Goal: Task Accomplishment & Management: Manage account settings

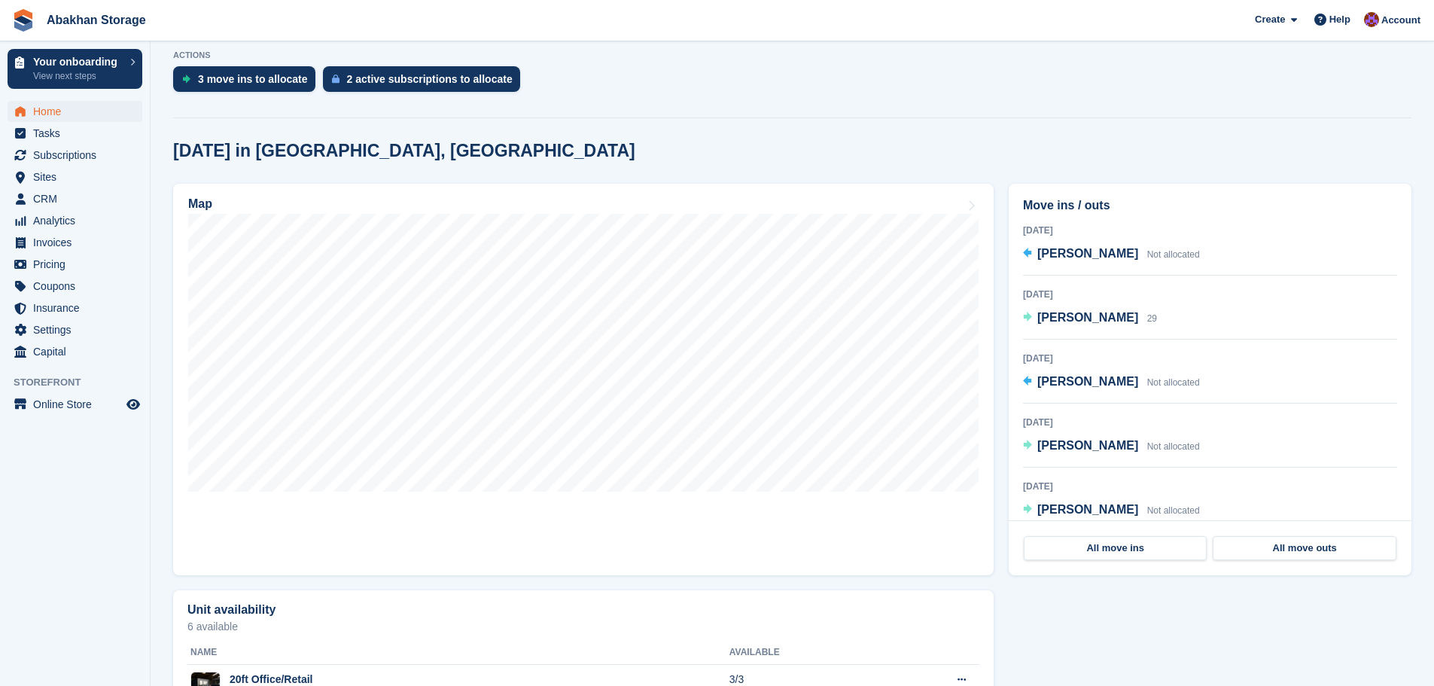
scroll to position [376, 0]
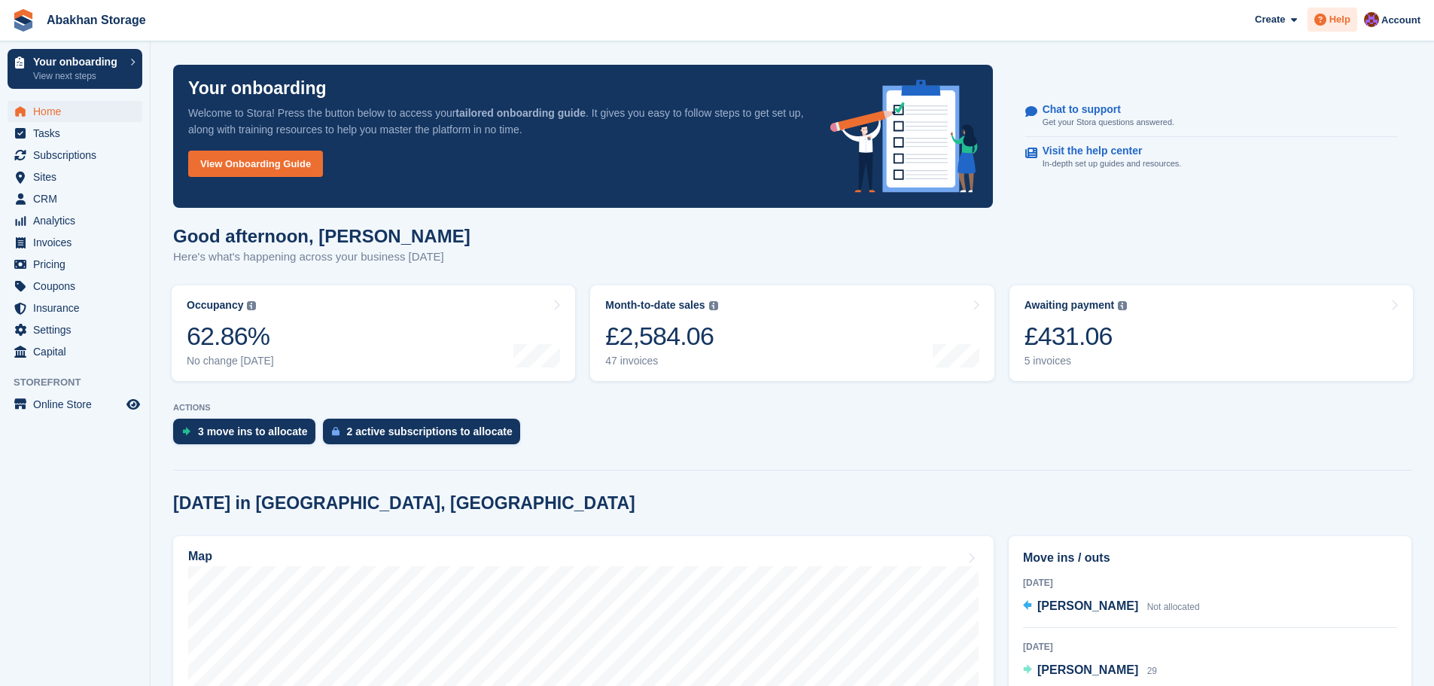
click at [1342, 23] on span "Help" at bounding box center [1339, 19] width 21 height 15
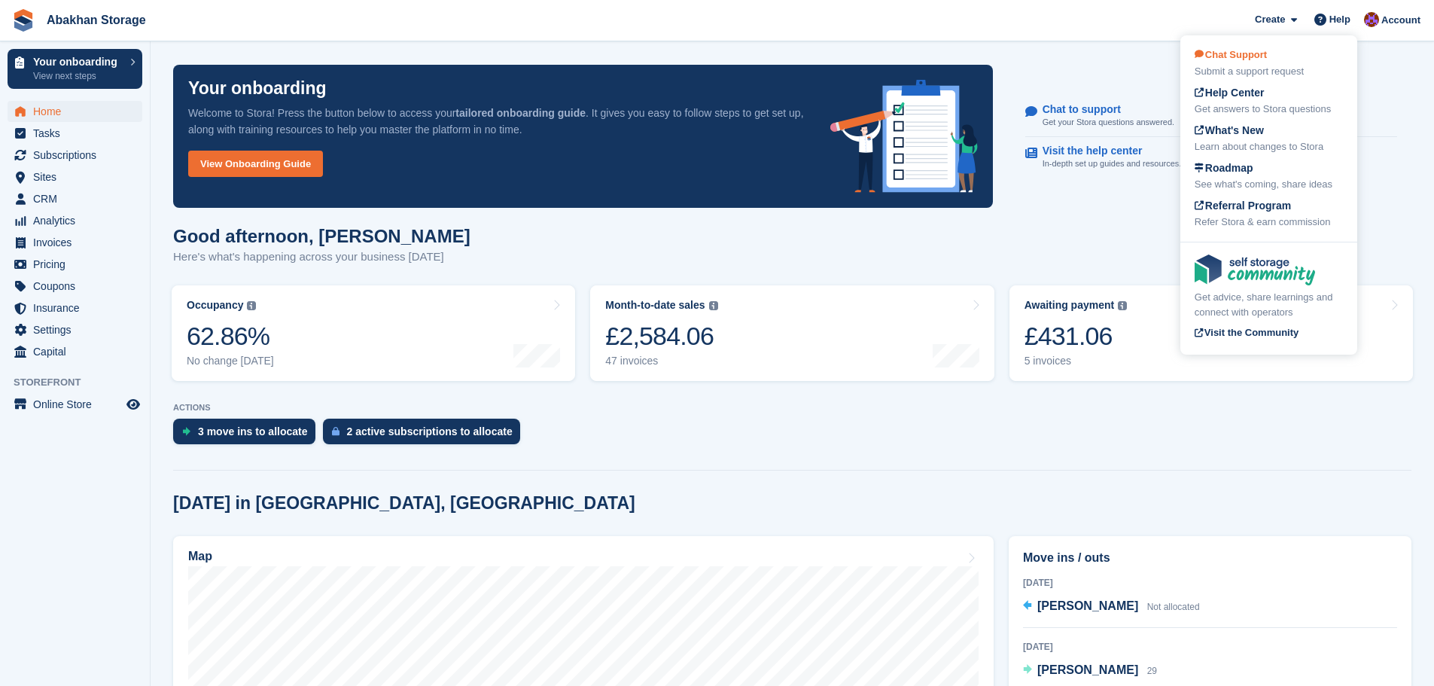
click at [1292, 59] on div "Chat Support Submit a support request" at bounding box center [1269, 63] width 148 height 32
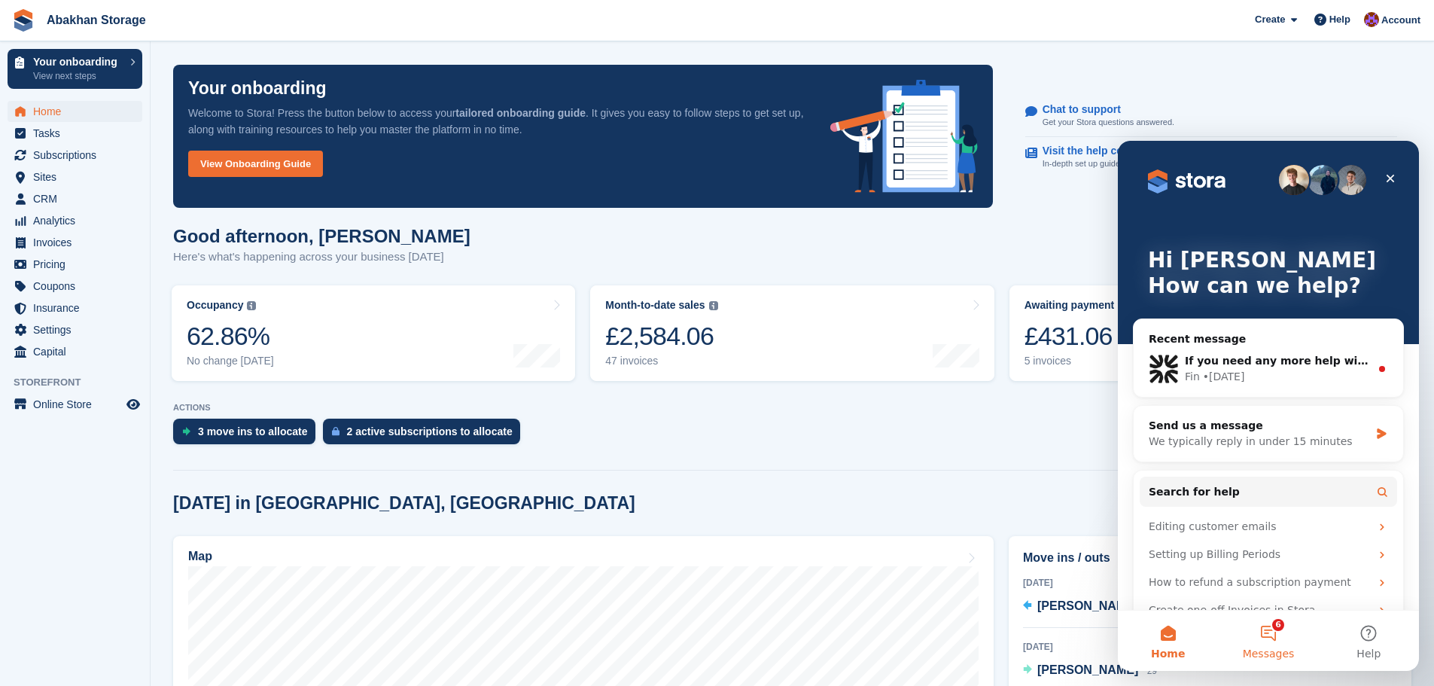
click at [1286, 627] on button "6 Messages" at bounding box center [1268, 640] width 100 height 60
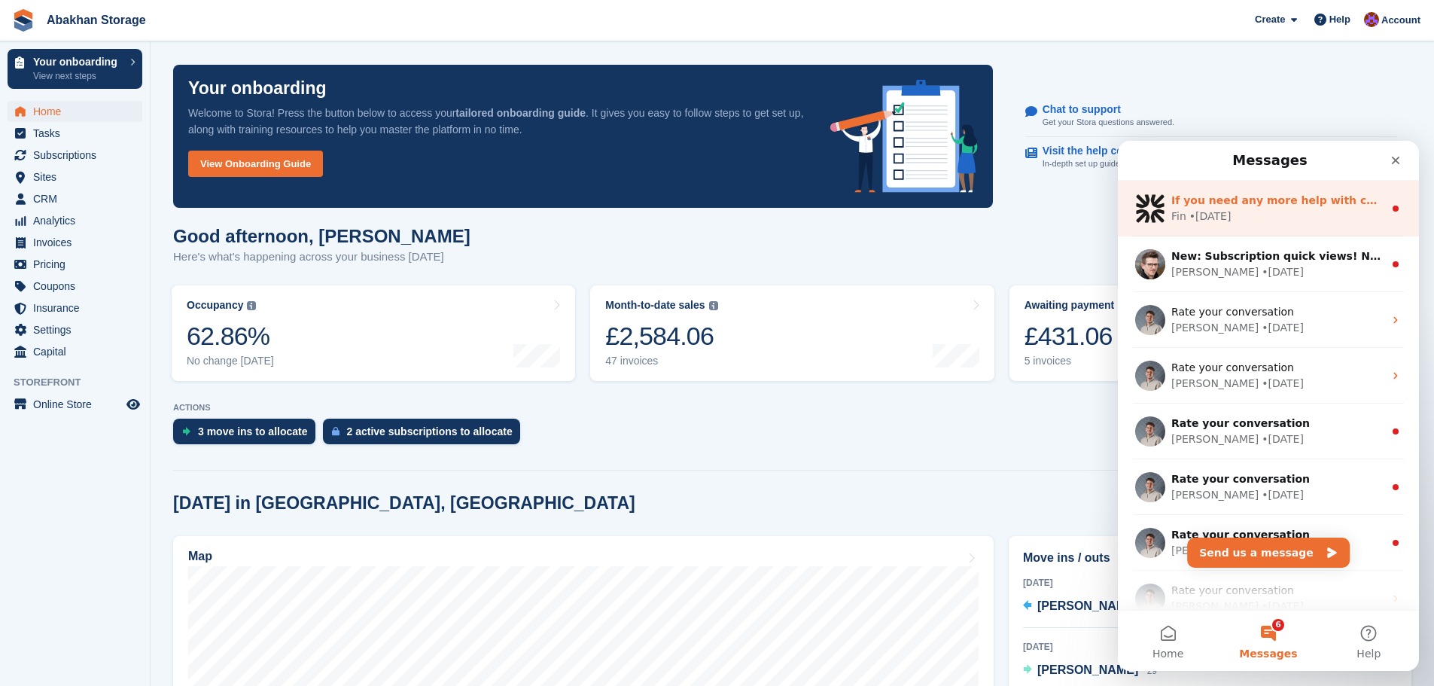
click at [1270, 208] on div "If you need any more help with changing the billing date or have other question…" at bounding box center [1277, 201] width 212 height 16
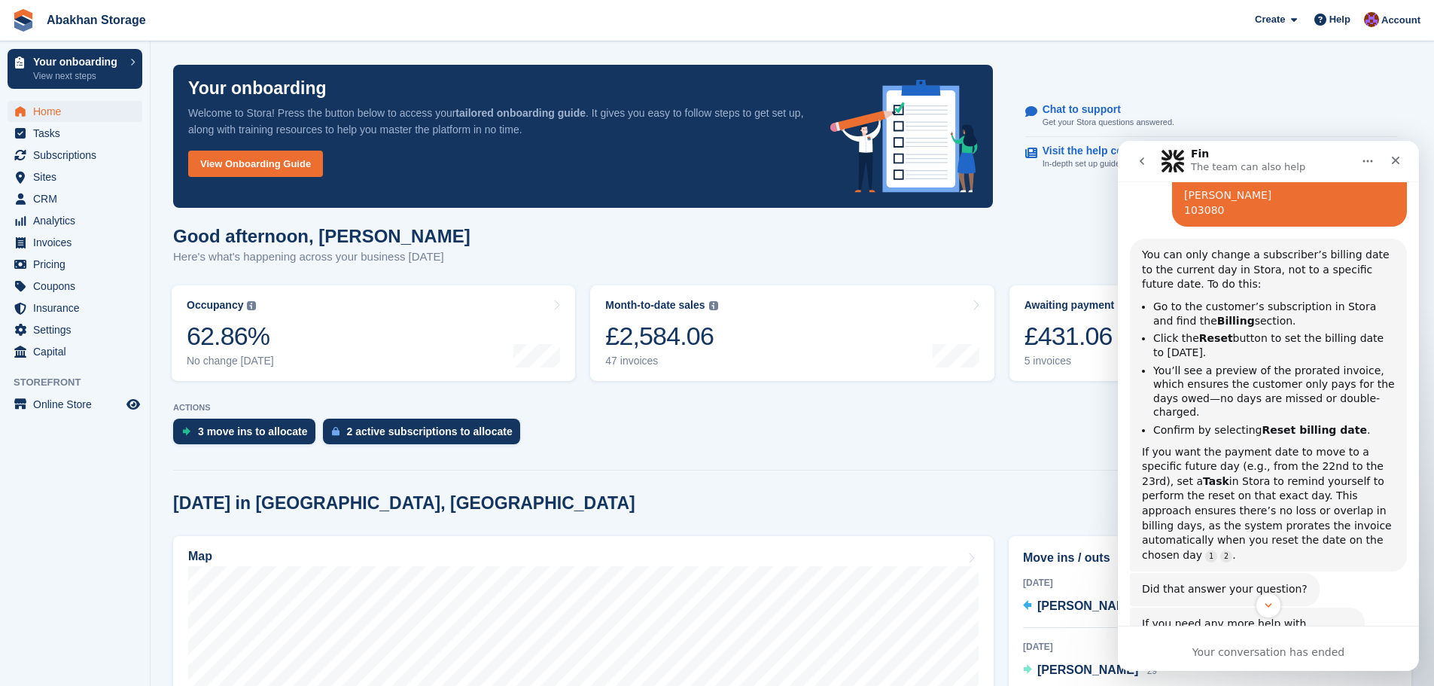
scroll to position [436, 0]
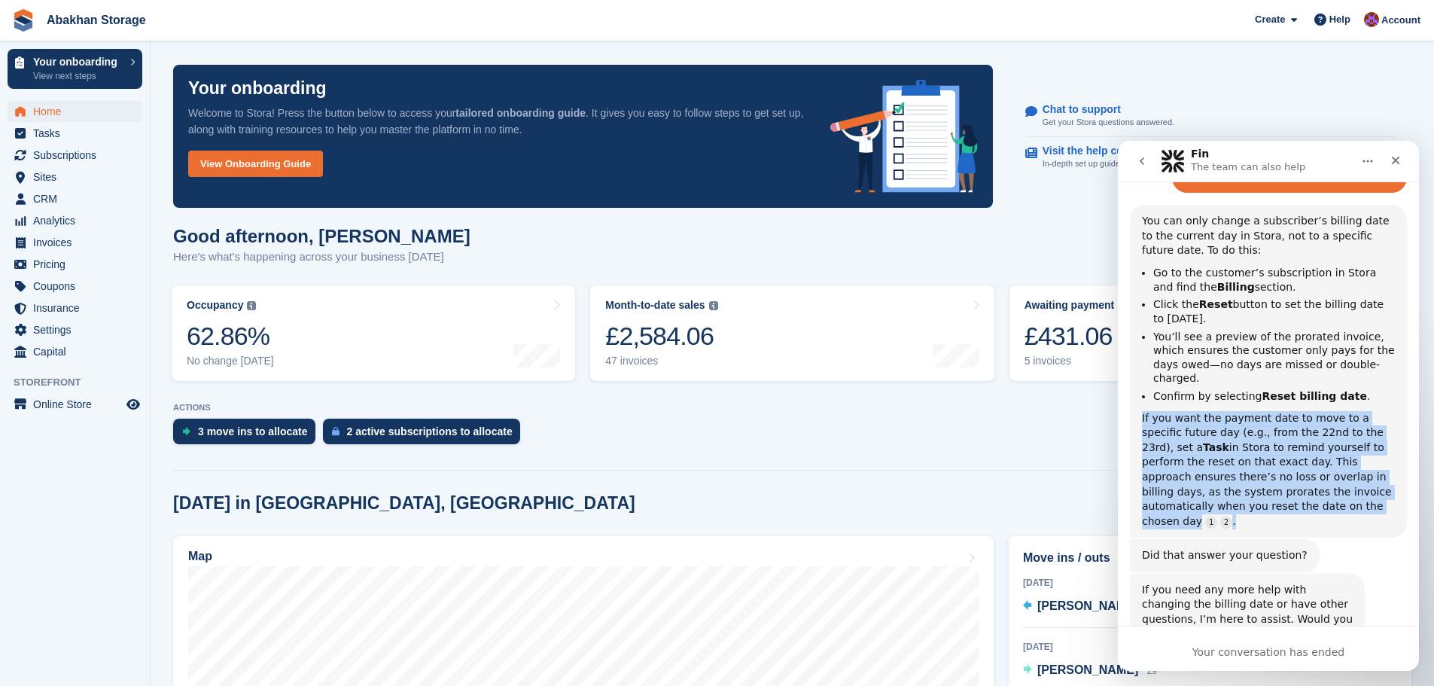
drag, startPoint x: 1266, startPoint y: 453, endPoint x: 1140, endPoint y: 361, distance: 155.7
click at [1140, 361] on div "You can only change a subscriber’s billing date to the current day in Stora, no…" at bounding box center [1268, 371] width 277 height 333
copy div "If you want the payment date to move to a specific future day (e.g., from the 2…"
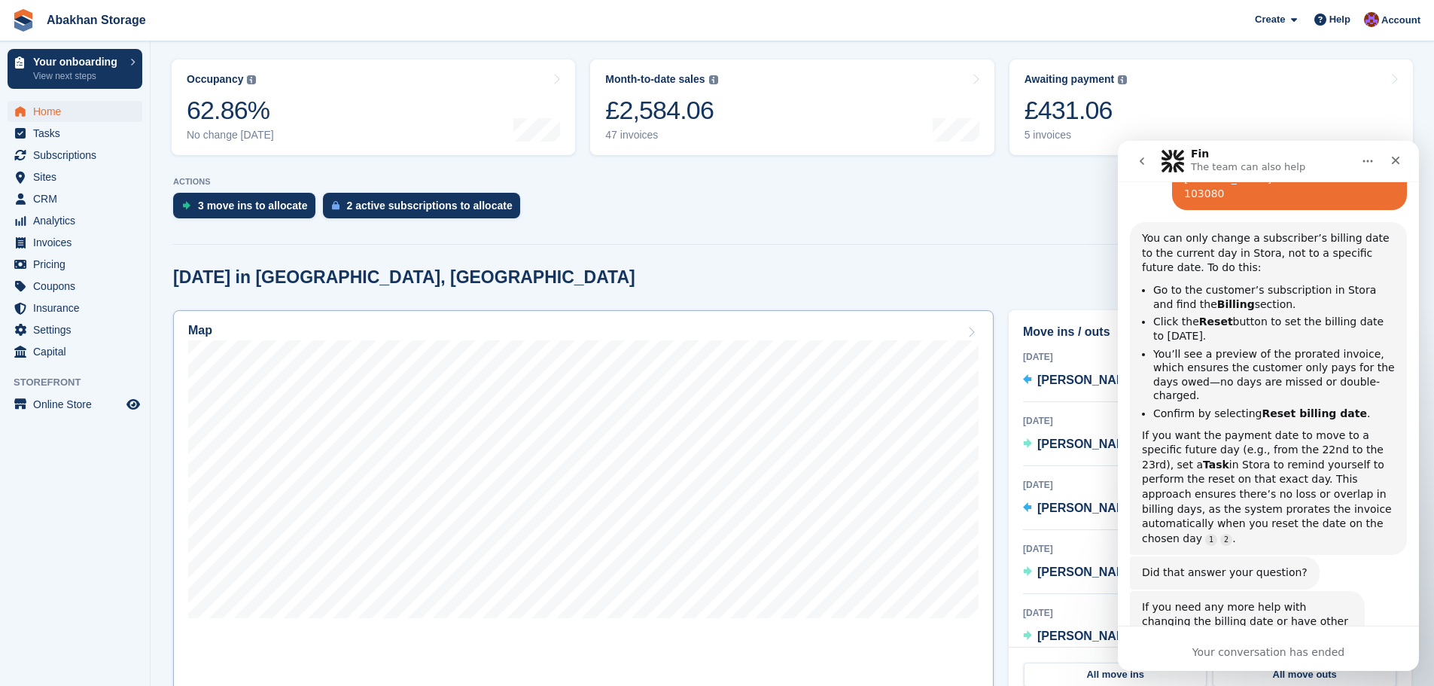
scroll to position [436, 0]
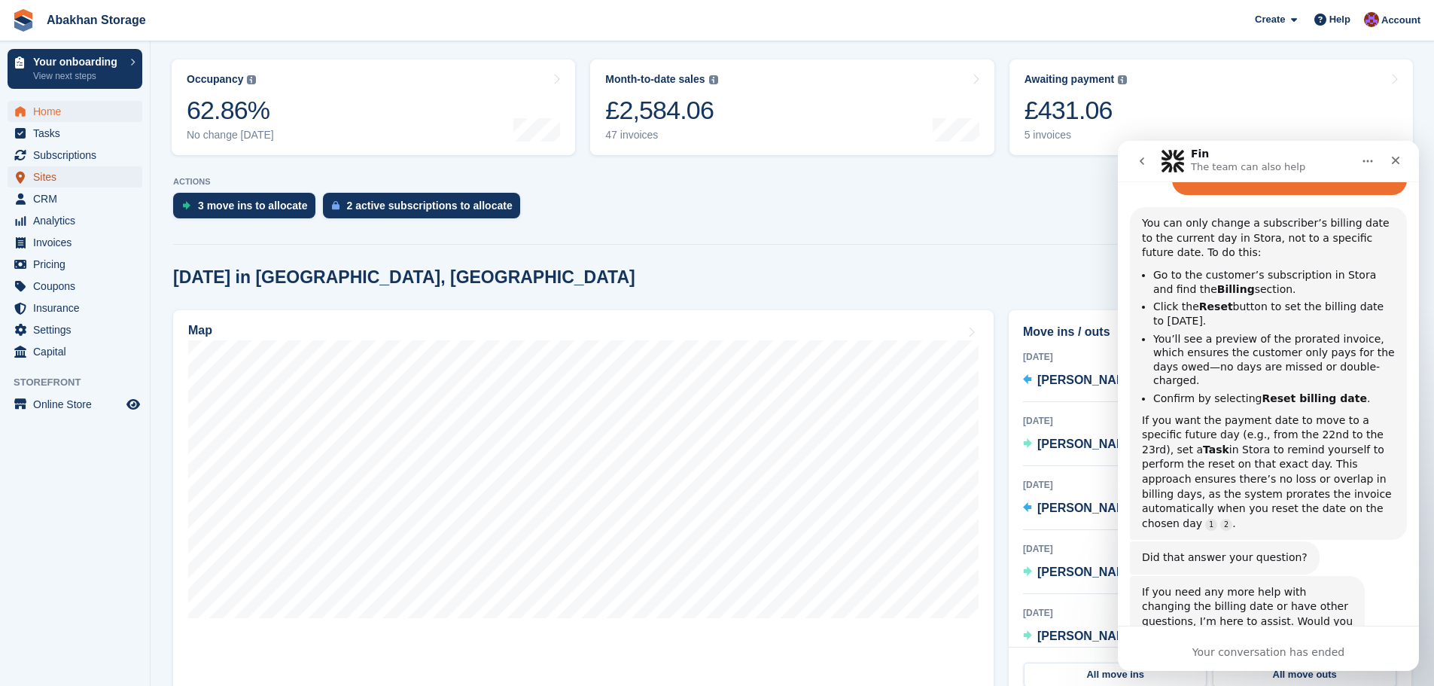
click at [79, 177] on span "Sites" at bounding box center [78, 176] width 90 height 21
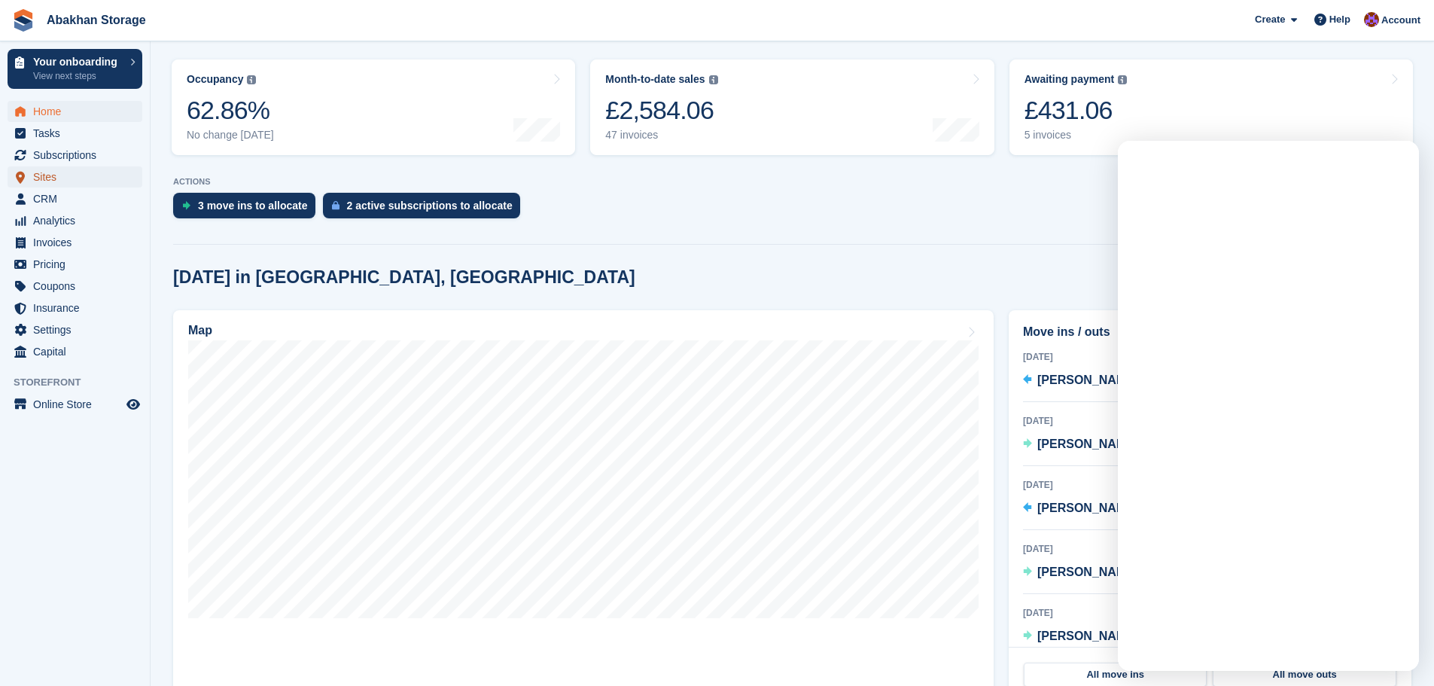
scroll to position [0, 0]
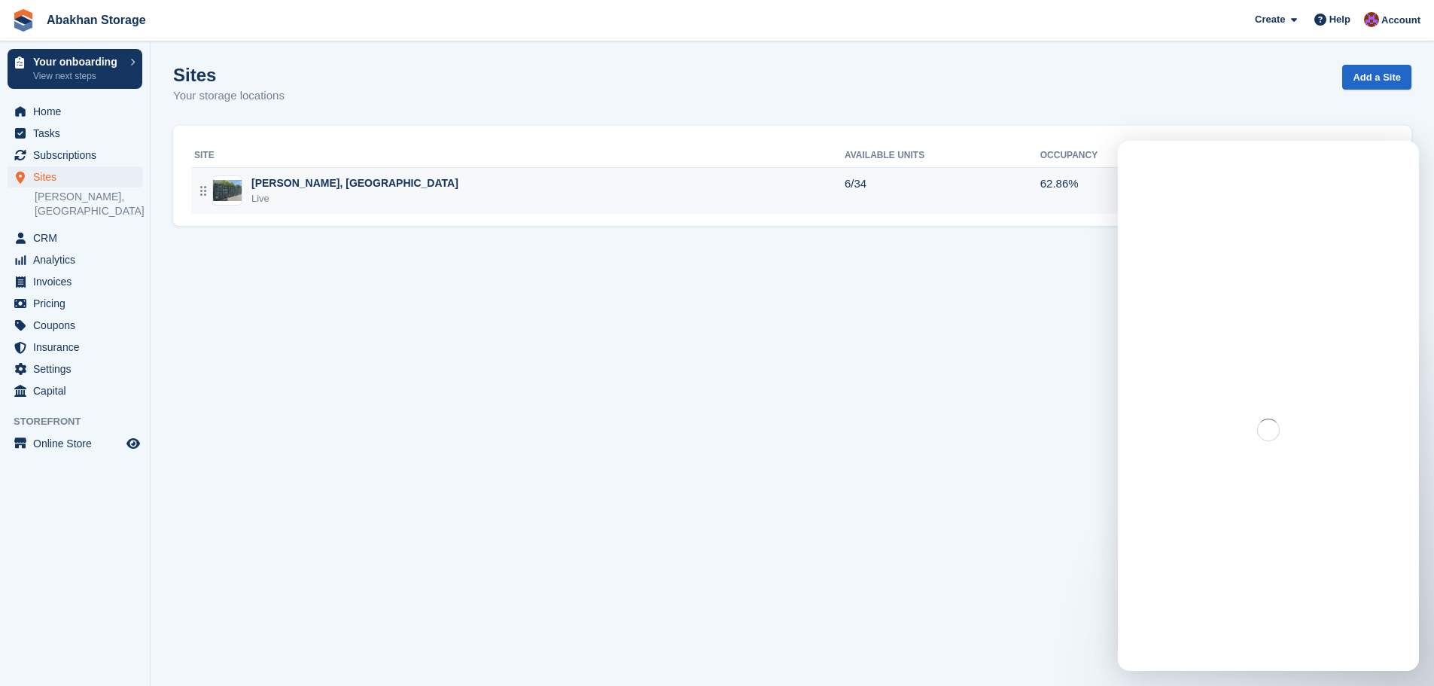
click at [489, 198] on div "Abakhan Mostyn, Flintshire Live" at bounding box center [519, 190] width 650 height 31
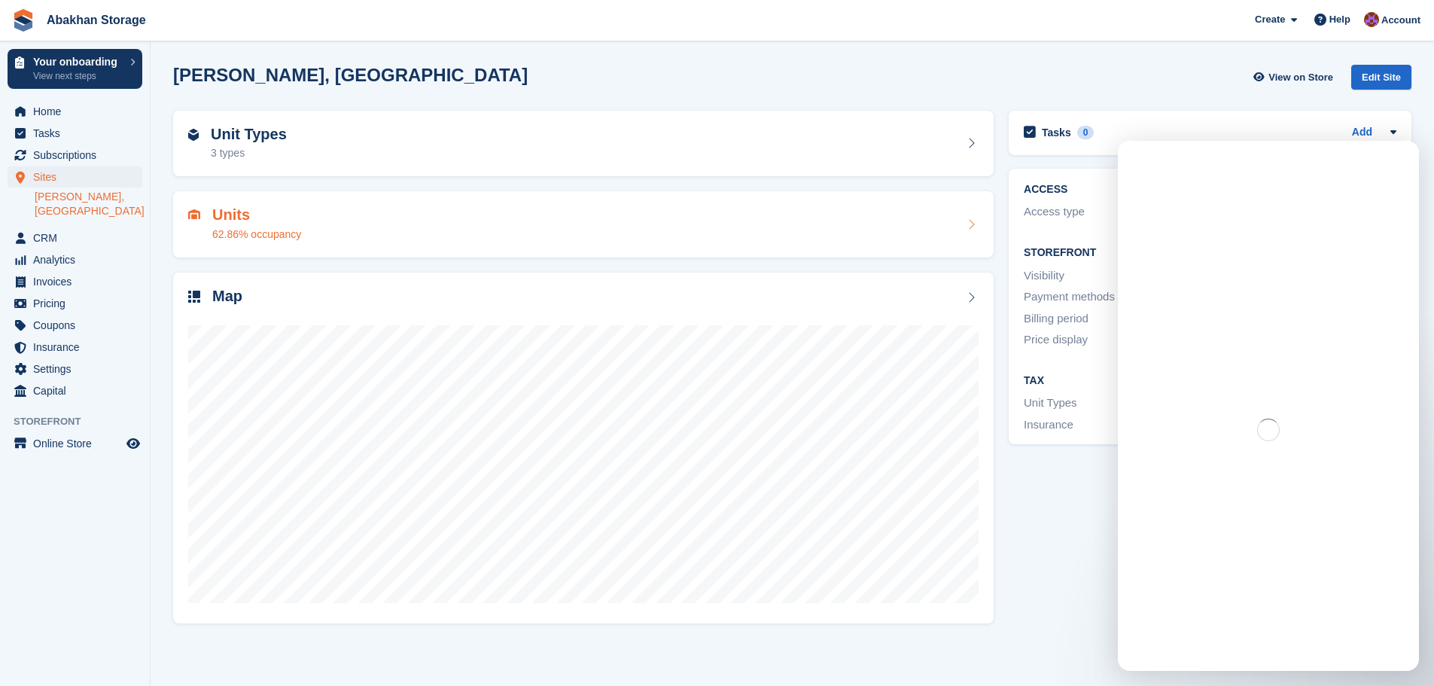
click at [960, 208] on div "Units 62.86% occupancy" at bounding box center [583, 224] width 790 height 36
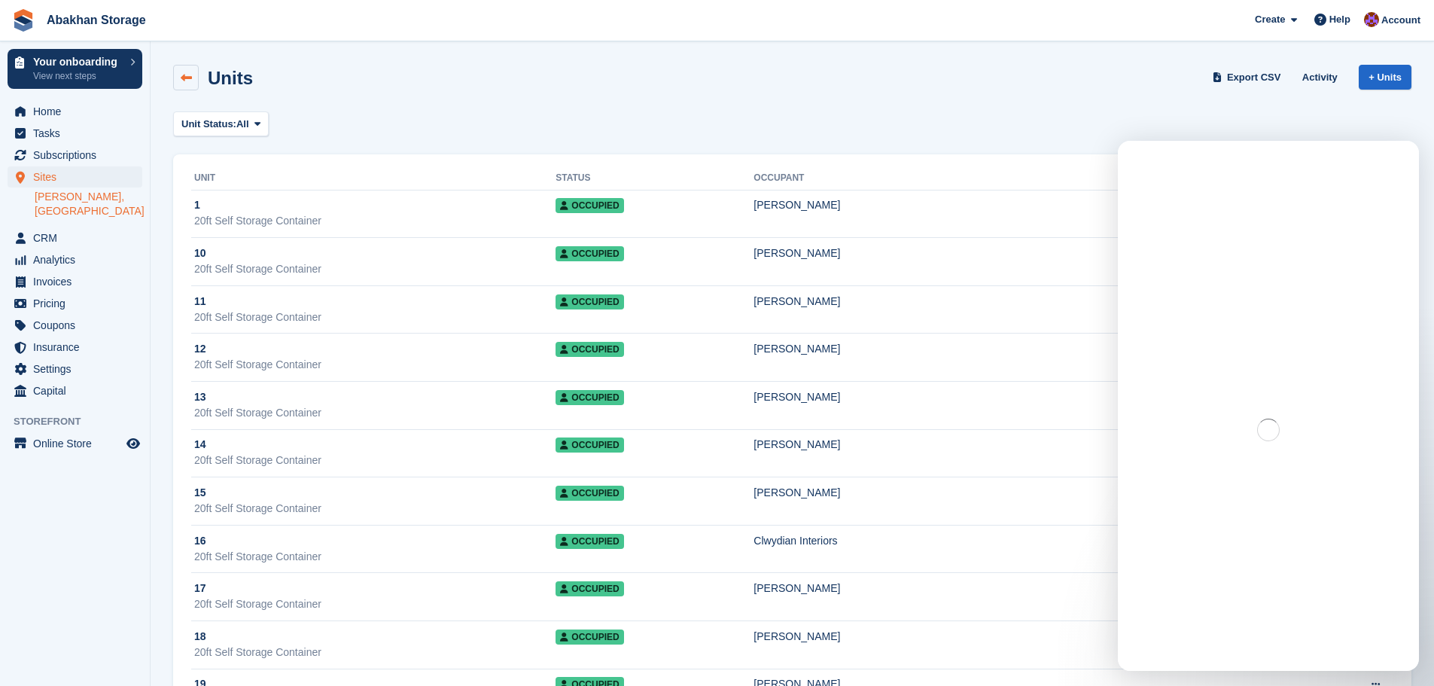
click at [193, 81] on link at bounding box center [186, 78] width 26 height 26
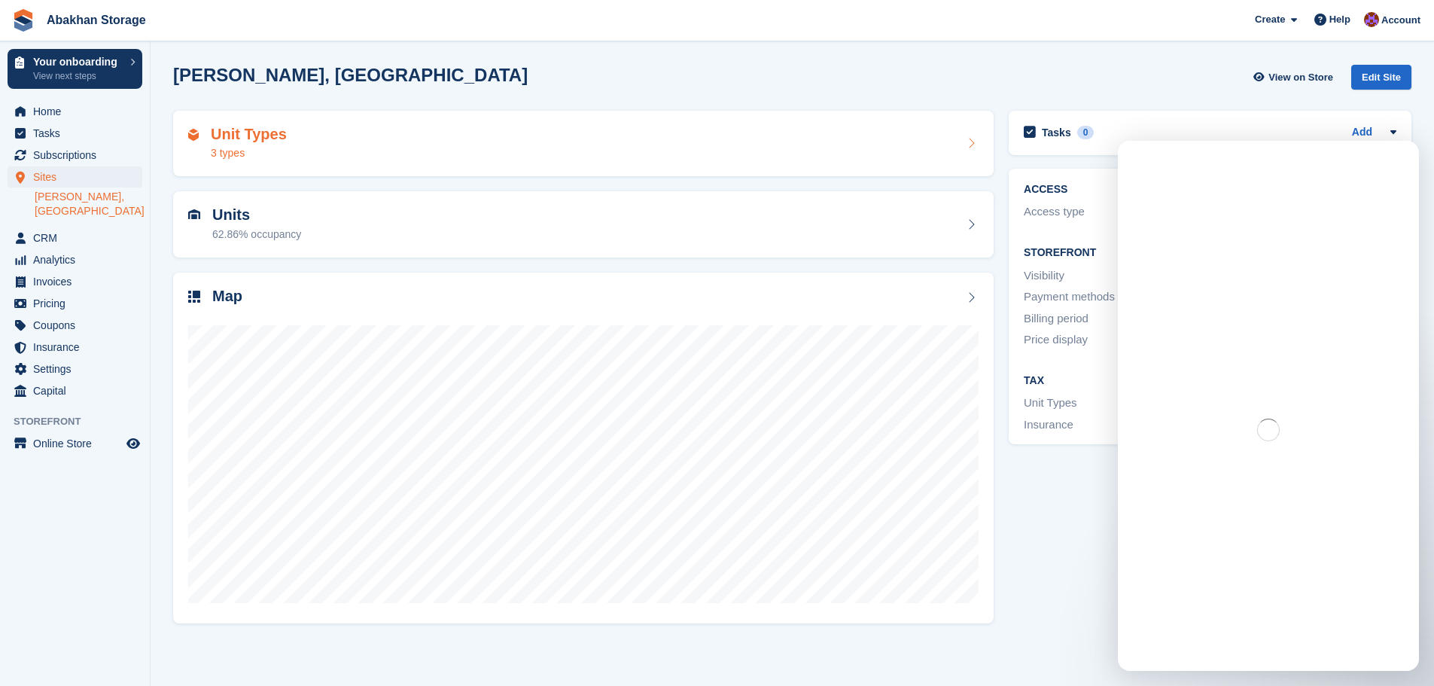
click at [413, 157] on div "Unit Types 3 types" at bounding box center [583, 144] width 790 height 36
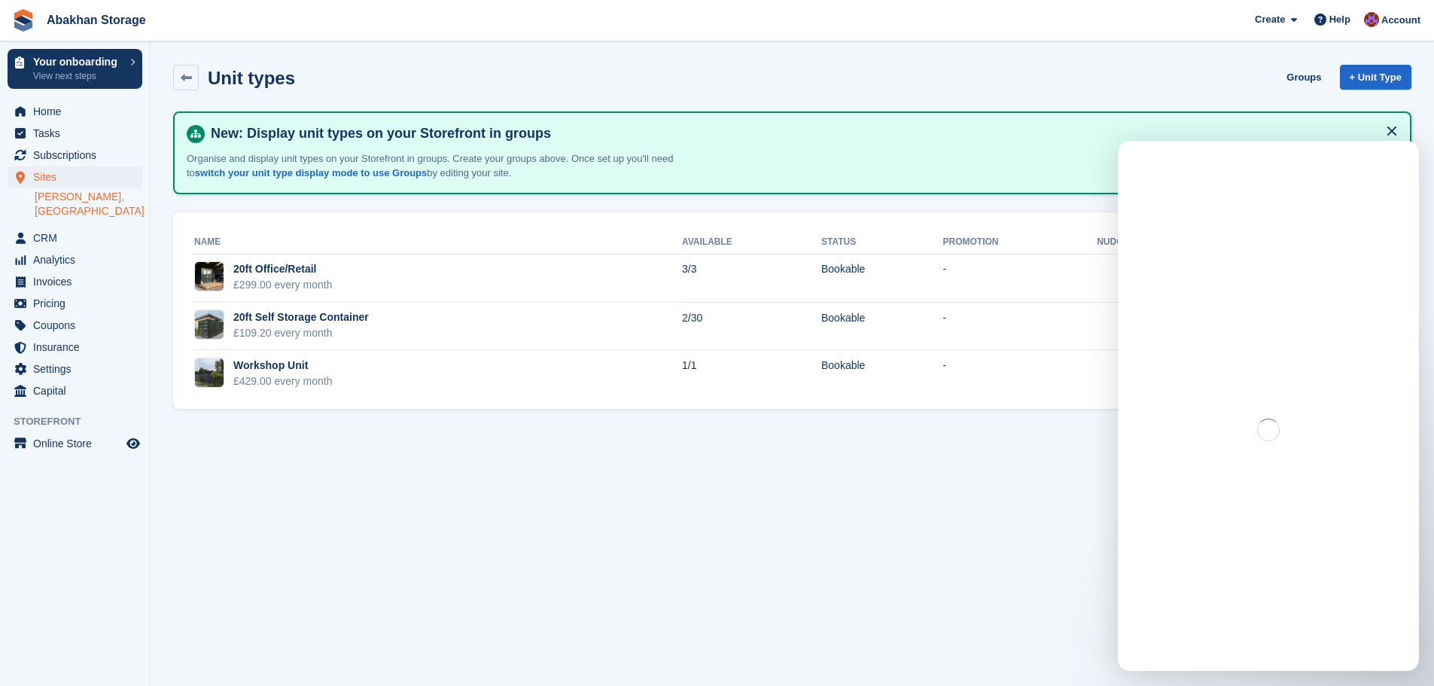
click at [1044, 561] on section "Unit types Groups + Unit Type New: Display unit types on your Storefront in gro…" at bounding box center [792, 343] width 1283 height 686
click at [1342, 29] on div "Help" at bounding box center [1332, 20] width 50 height 24
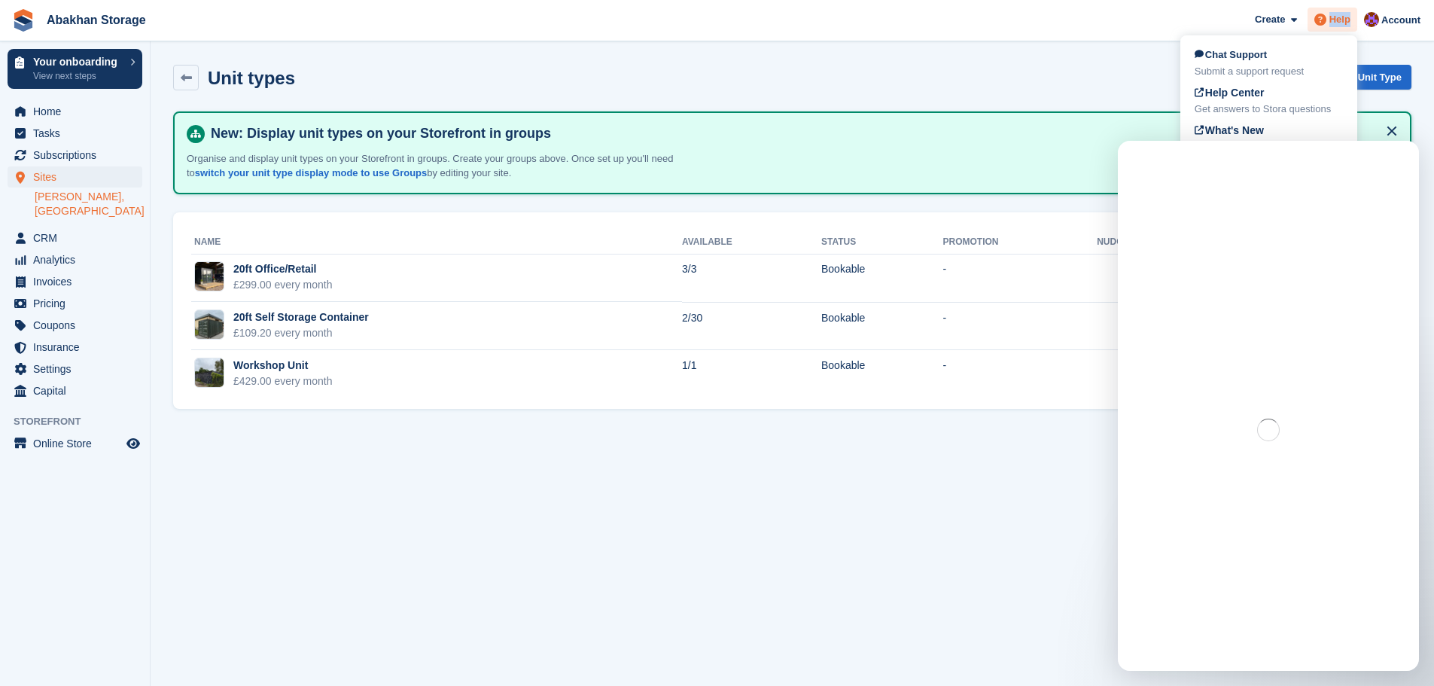
click at [1342, 29] on div "Help" at bounding box center [1332, 20] width 50 height 24
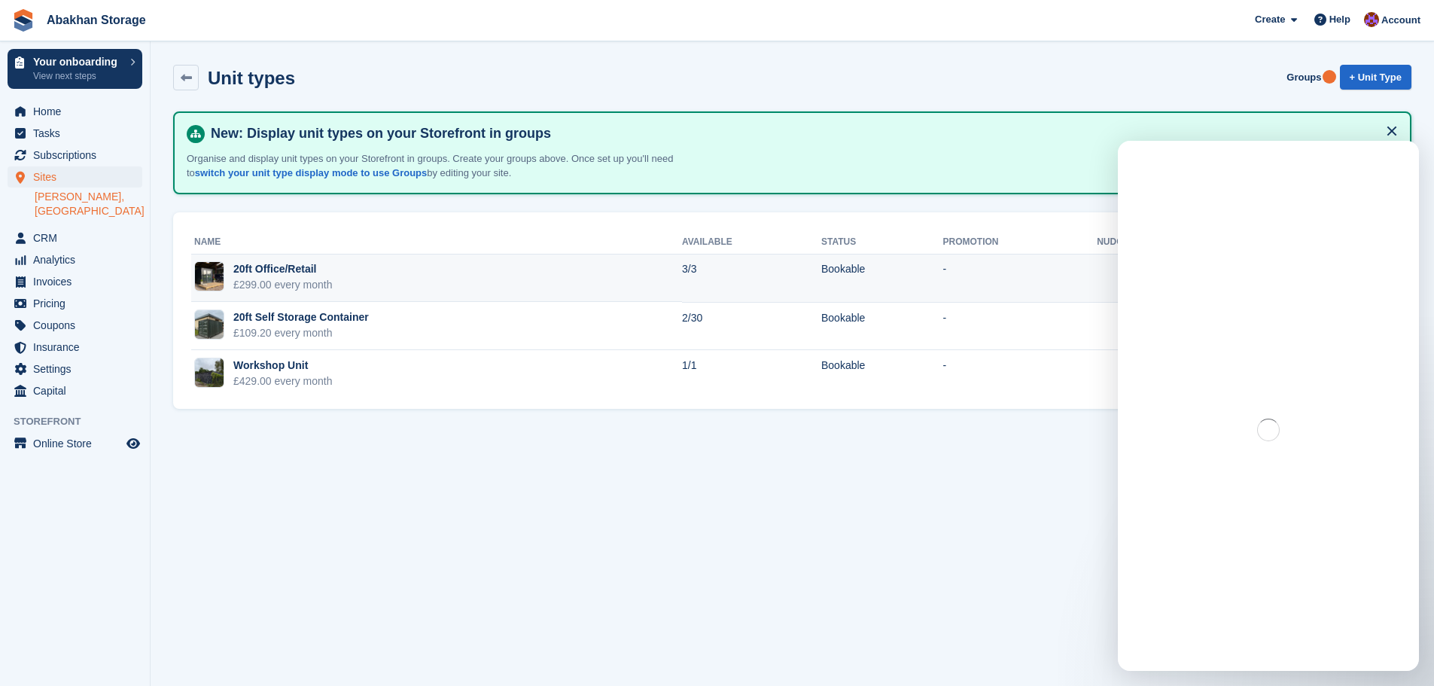
drag, startPoint x: 235, startPoint y: 98, endPoint x: 653, endPoint y: 271, distance: 452.2
click at [653, 271] on td "20ft Office/Retail £299.00 every month" at bounding box center [436, 278] width 491 height 48
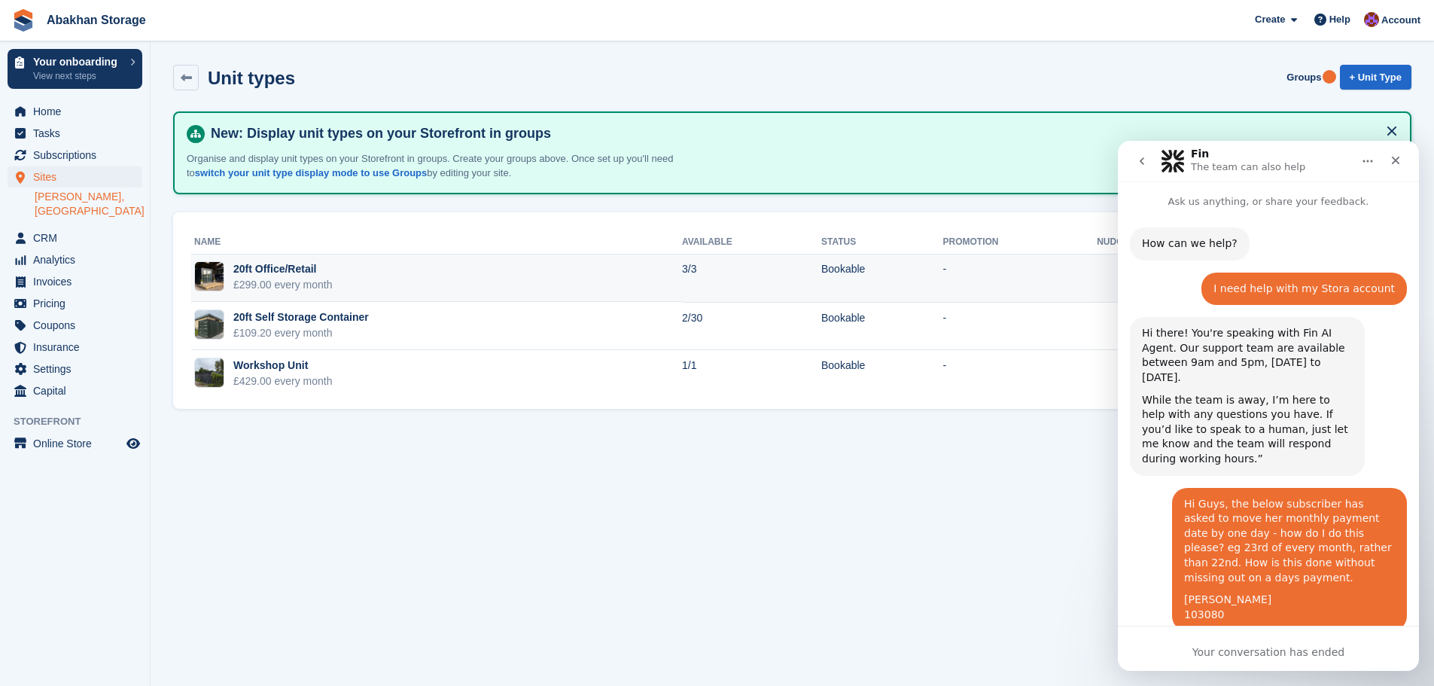
scroll to position [436, 0]
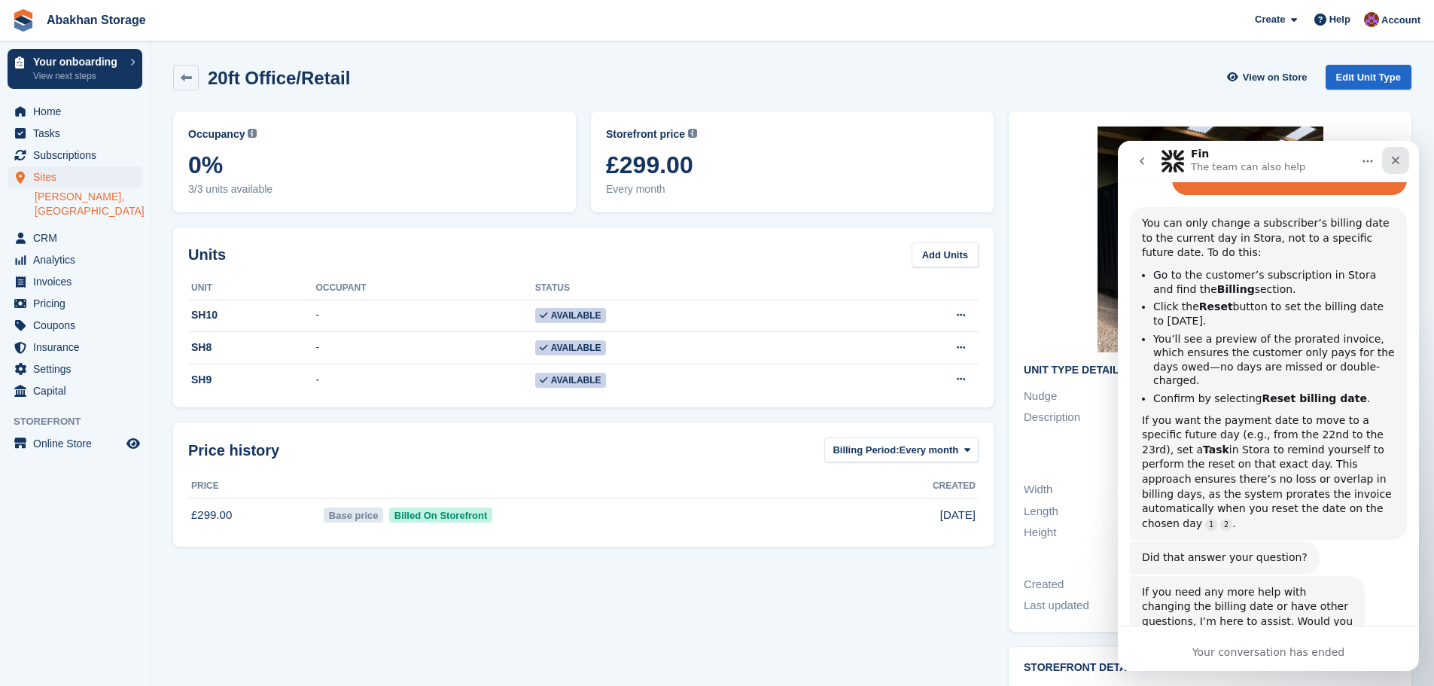
click at [1395, 163] on icon "Close" at bounding box center [1395, 160] width 12 height 12
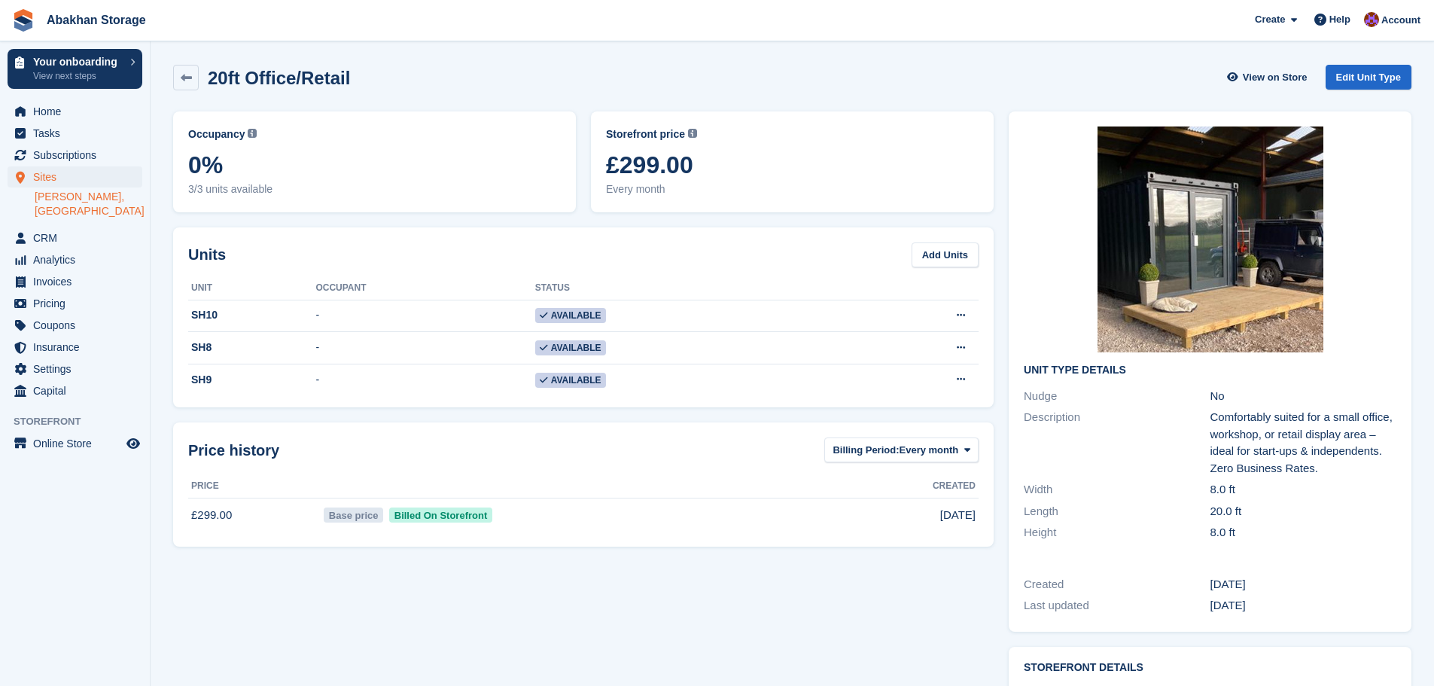
scroll to position [436, 0]
click at [186, 72] on icon at bounding box center [186, 77] width 11 height 11
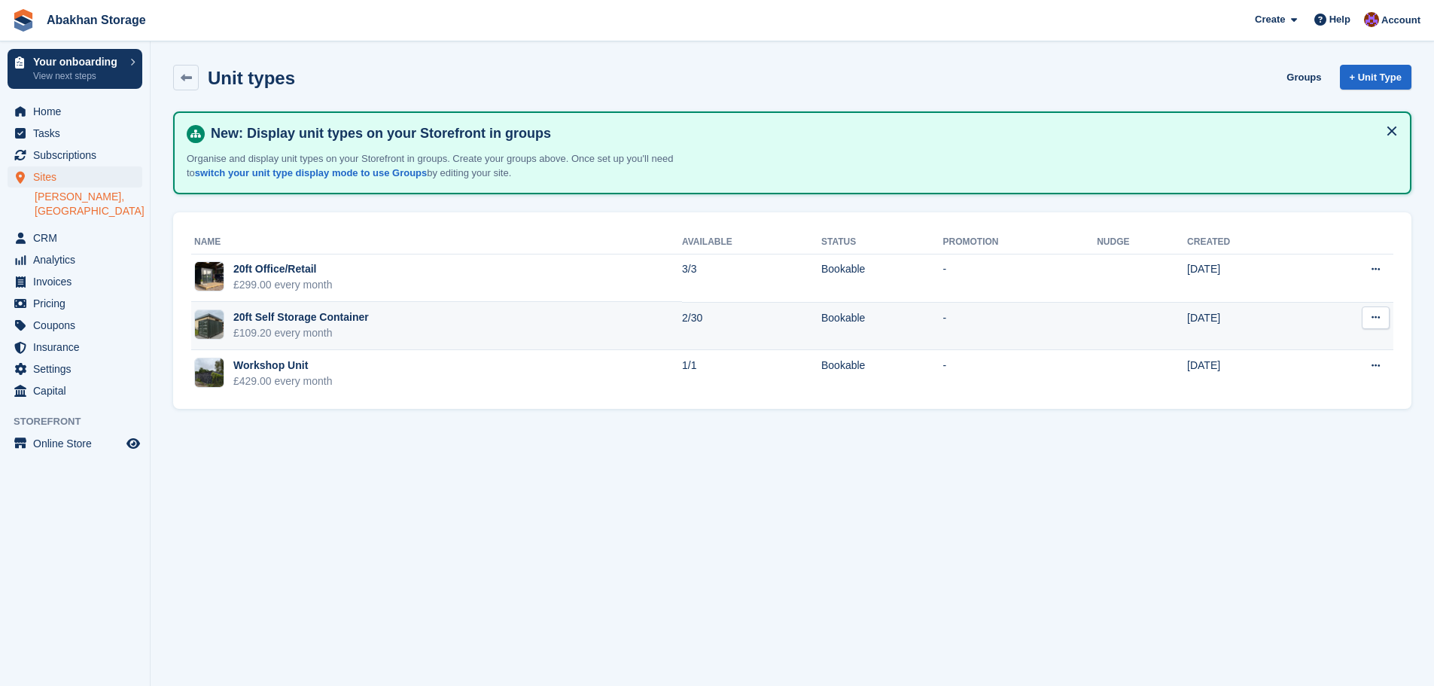
click at [1368, 312] on button at bounding box center [1376, 317] width 28 height 23
click at [1334, 344] on p "Edit unit type" at bounding box center [1317, 347] width 131 height 20
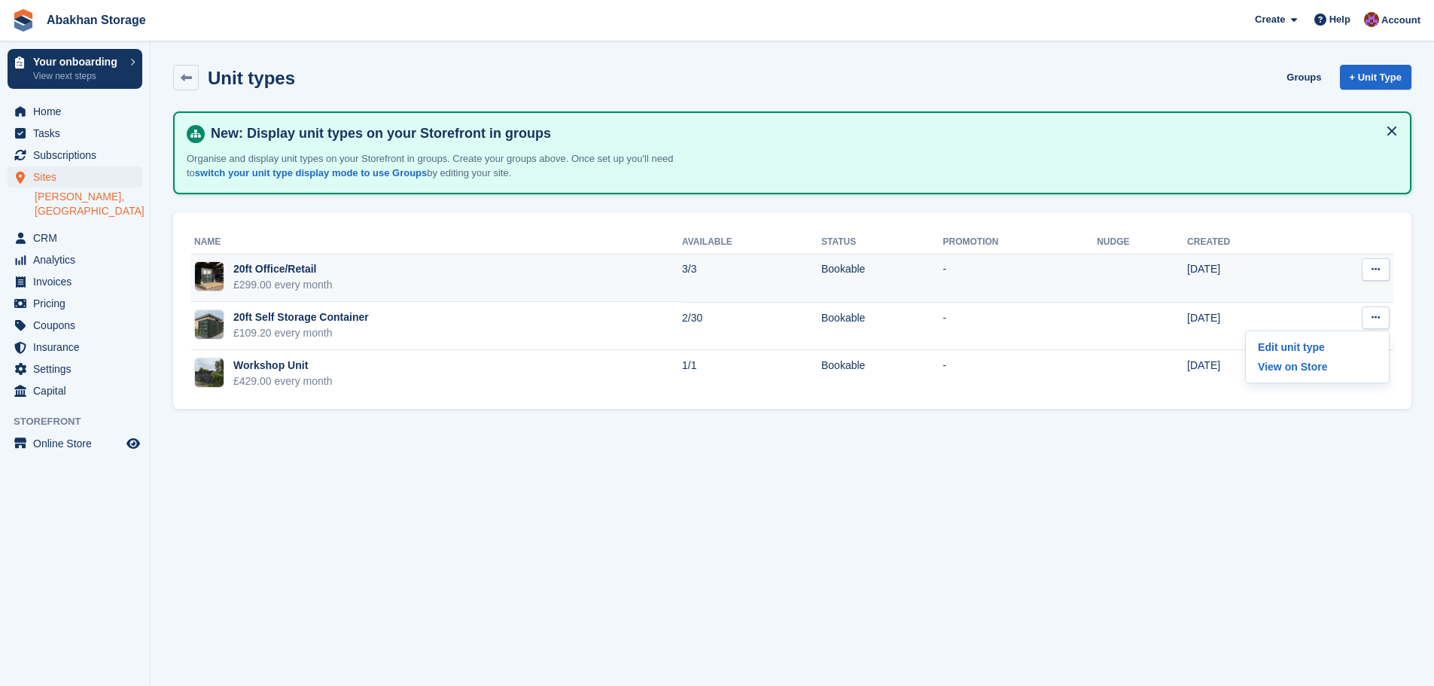
click at [1371, 274] on icon at bounding box center [1375, 269] width 8 height 10
click at [1312, 297] on p "Edit unit type" at bounding box center [1317, 299] width 131 height 20
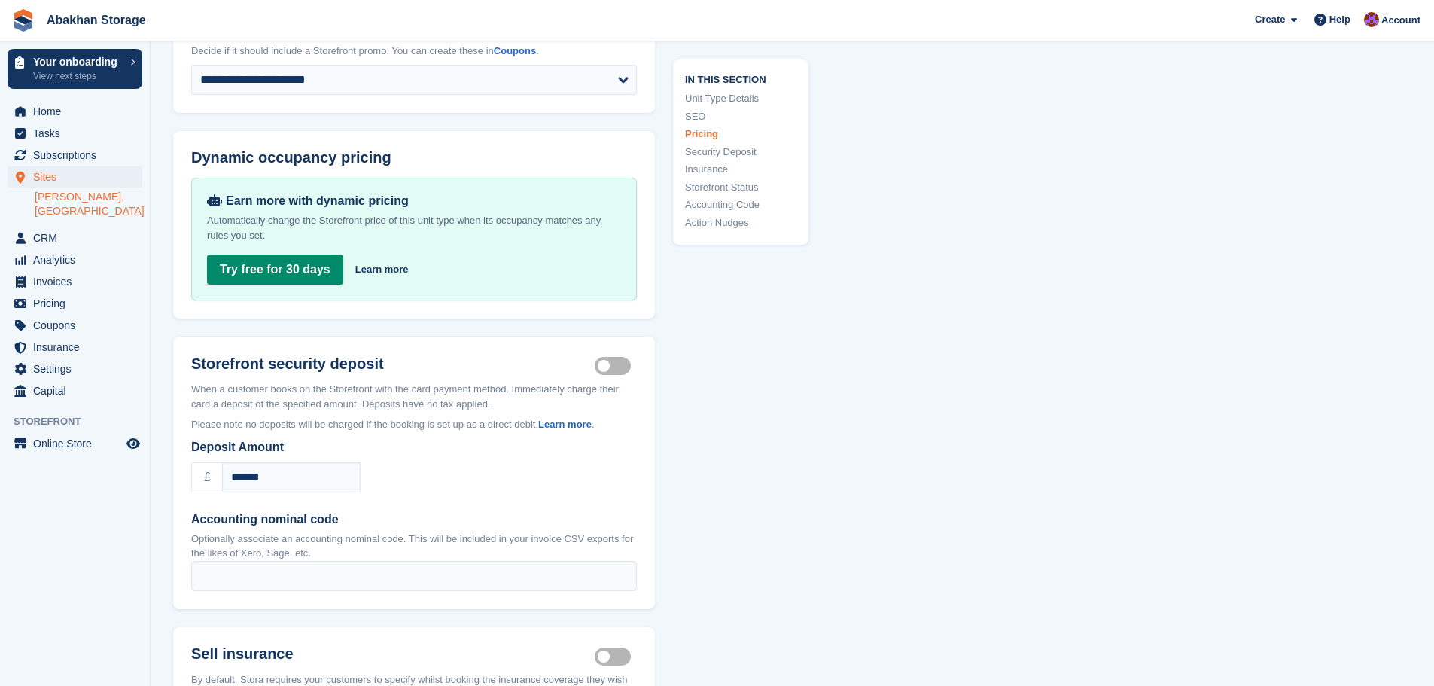
scroll to position [1656, 0]
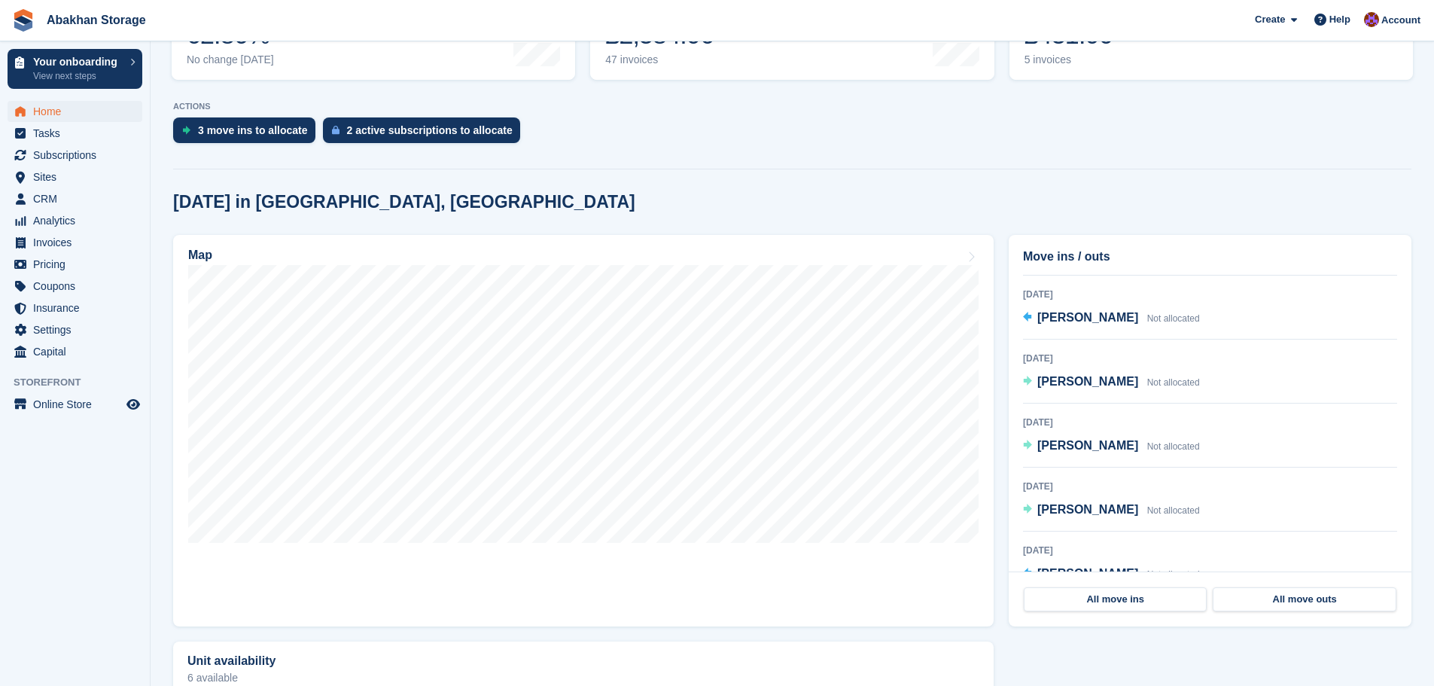
scroll to position [151, 0]
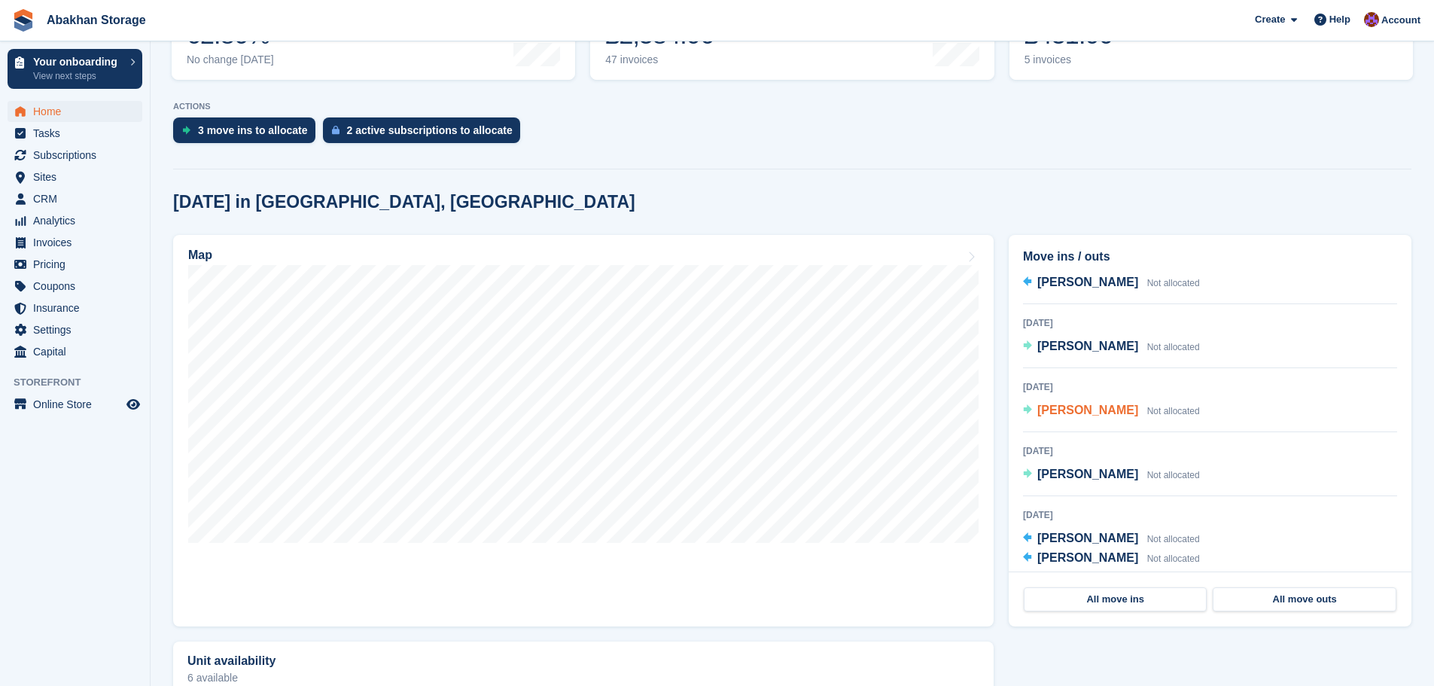
click at [1090, 415] on span "Carl Hogan" at bounding box center [1087, 409] width 101 height 13
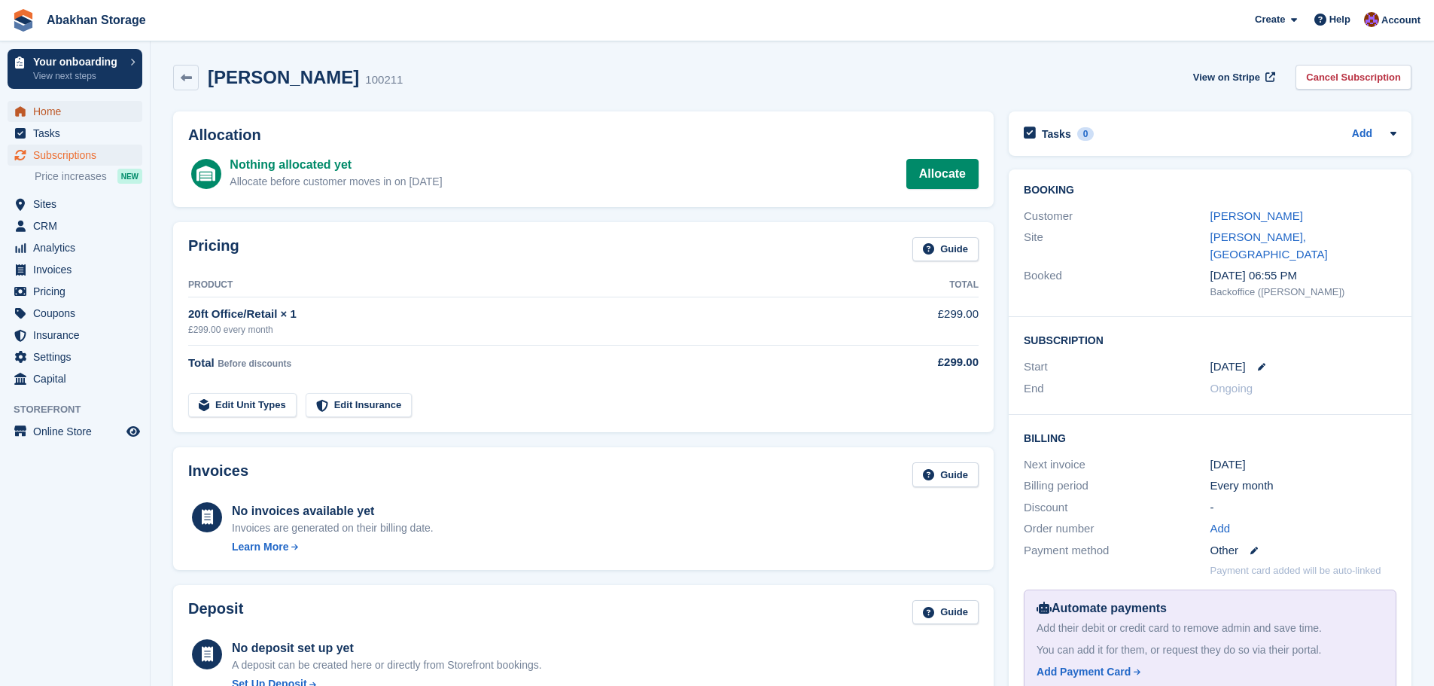
click at [63, 121] on span "Home" at bounding box center [78, 111] width 90 height 21
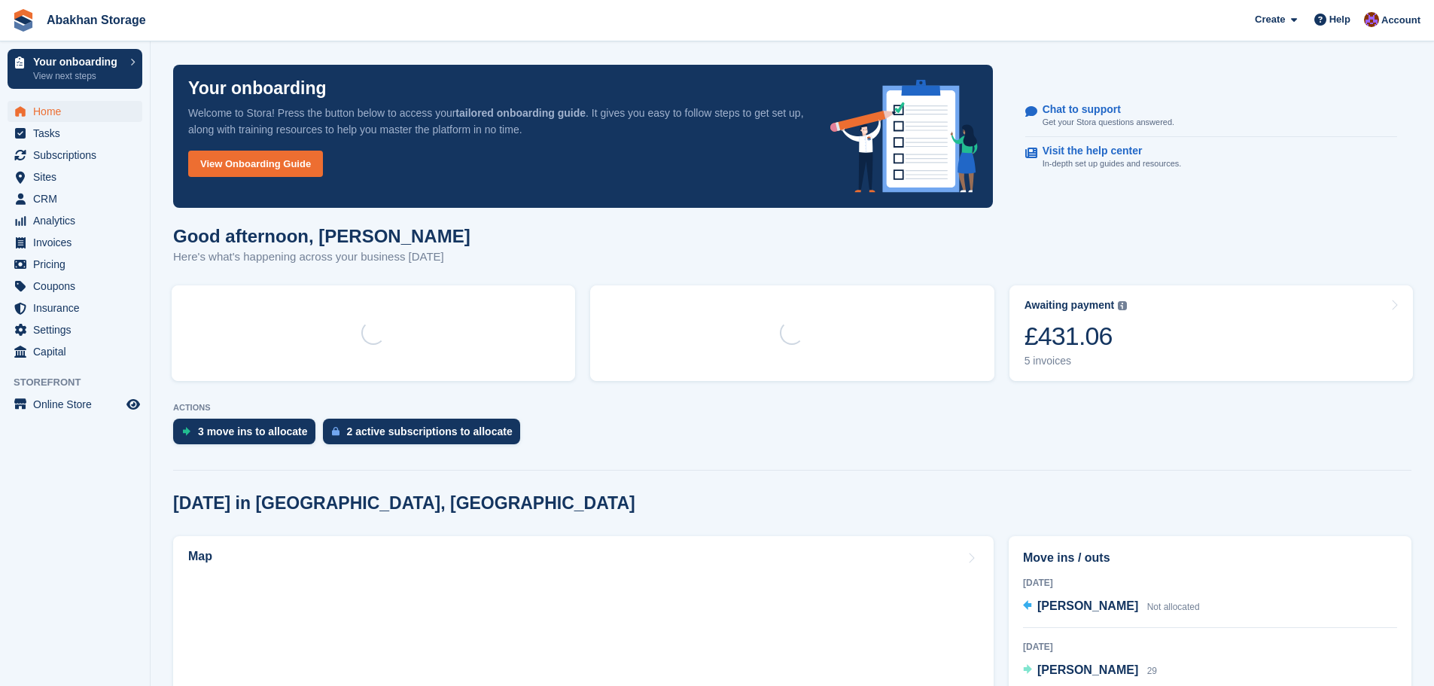
click at [62, 108] on span "Home" at bounding box center [78, 111] width 90 height 21
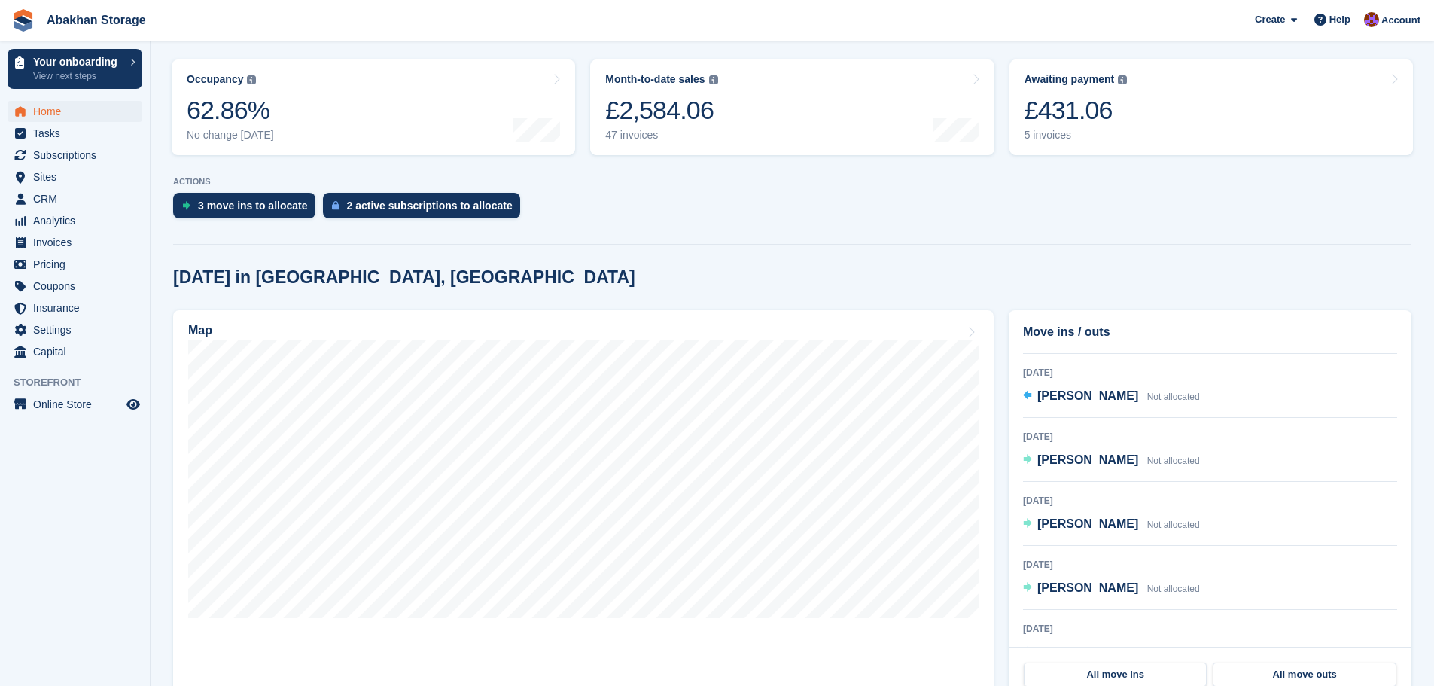
scroll to position [151, 0]
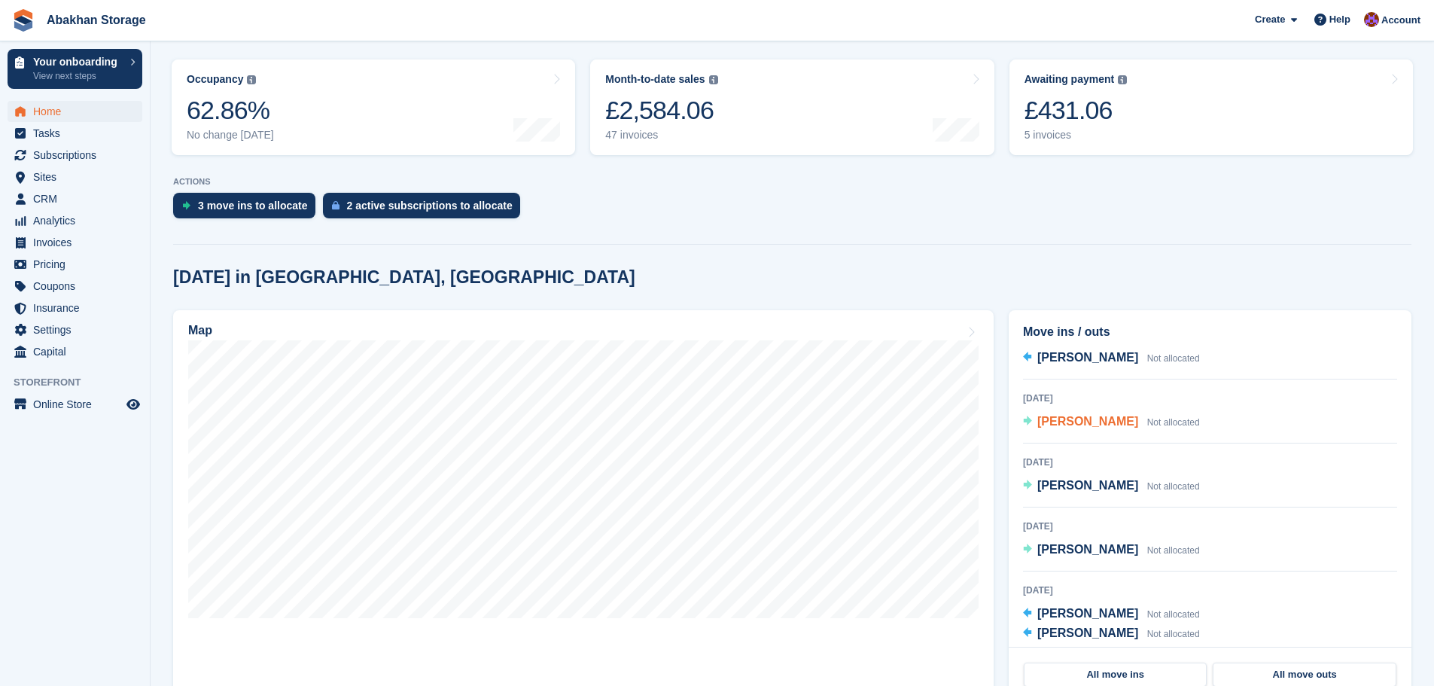
click at [1089, 427] on span "[PERSON_NAME]" at bounding box center [1087, 421] width 101 height 13
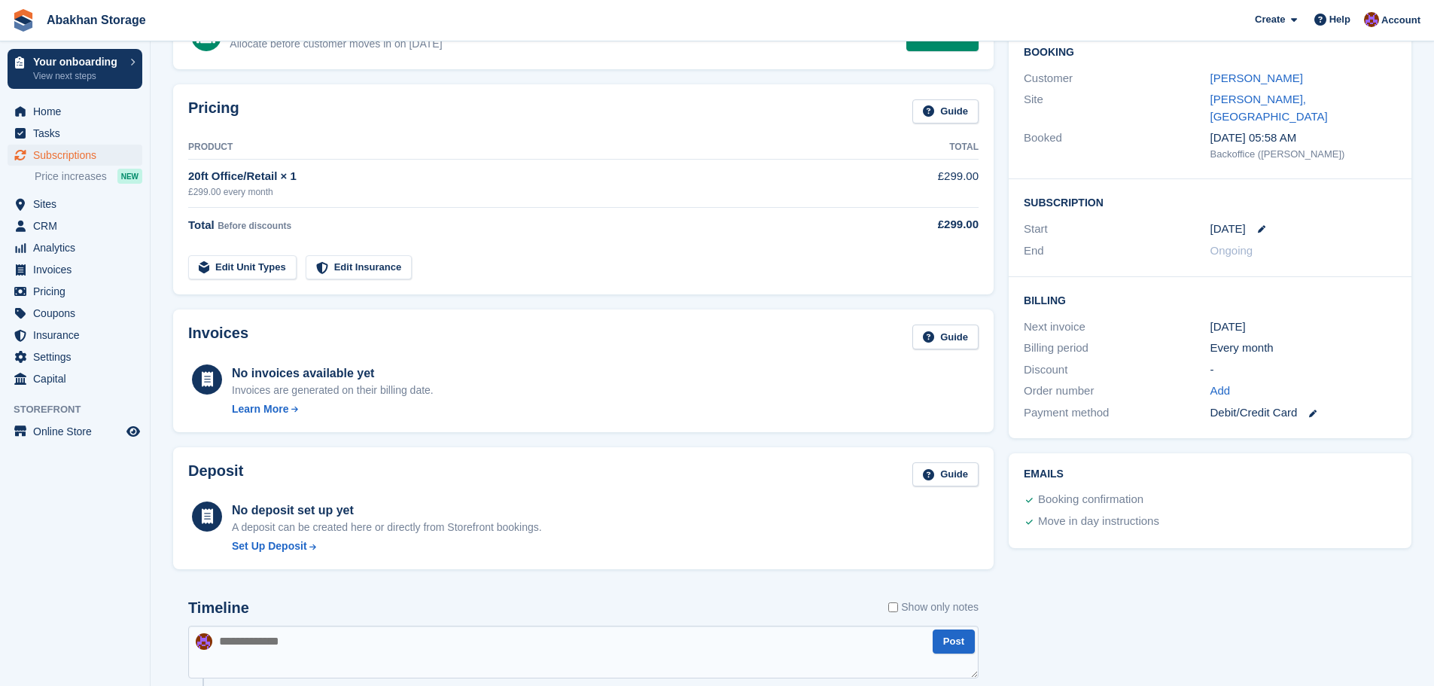
scroll to position [62, 0]
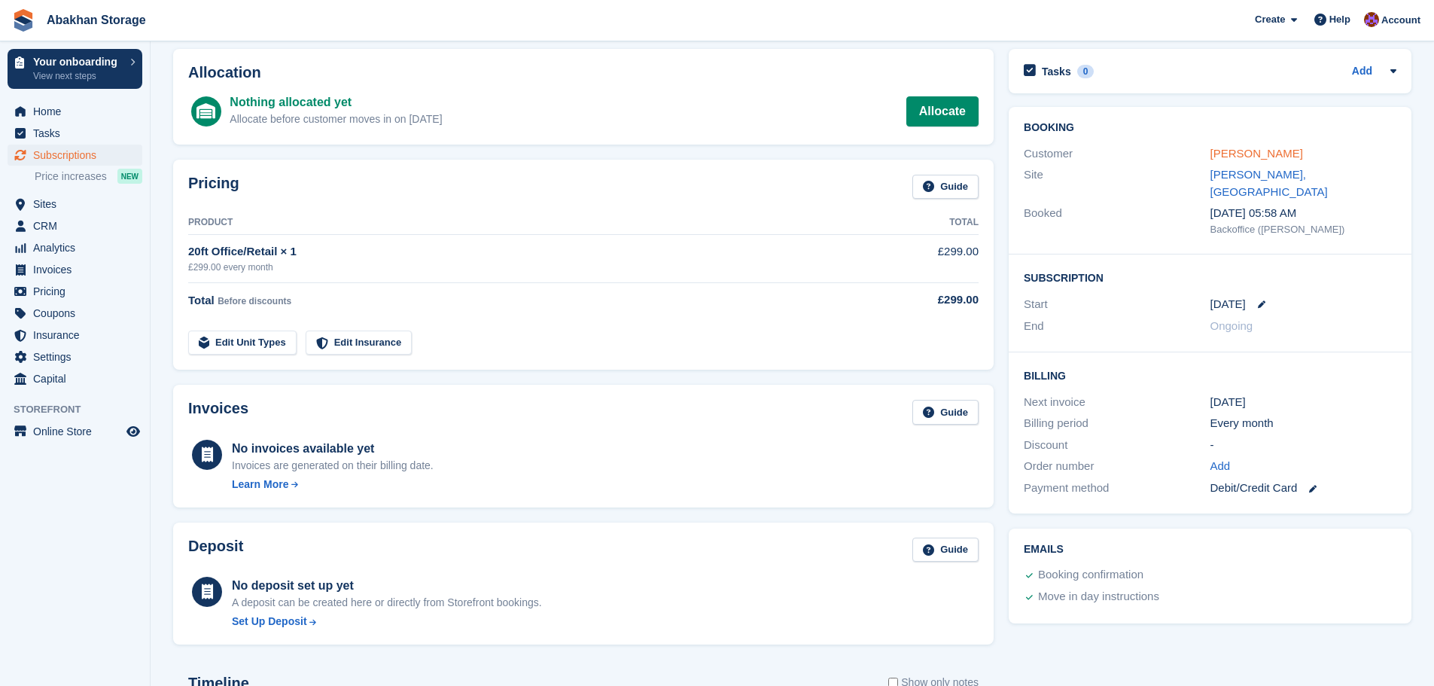
click at [1252, 151] on link "[PERSON_NAME]" at bounding box center [1256, 153] width 93 height 13
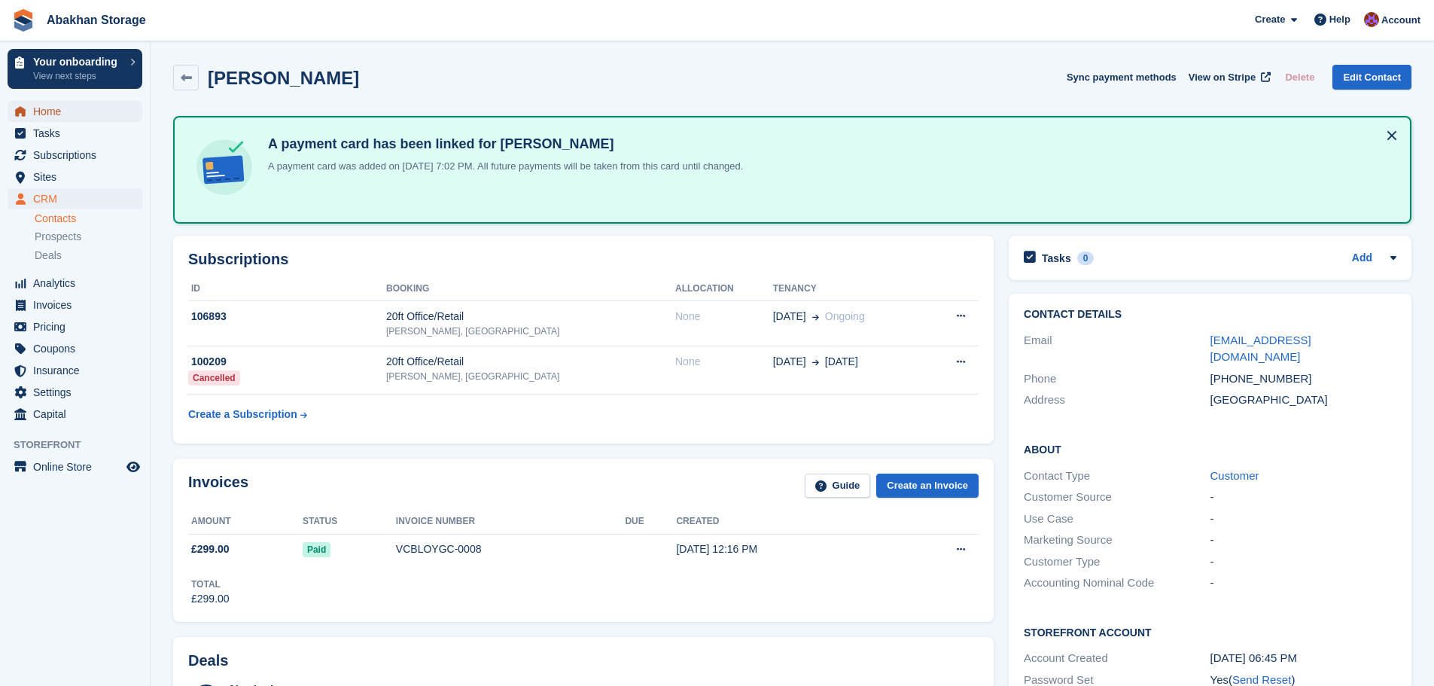
click at [81, 117] on span "Home" at bounding box center [78, 111] width 90 height 21
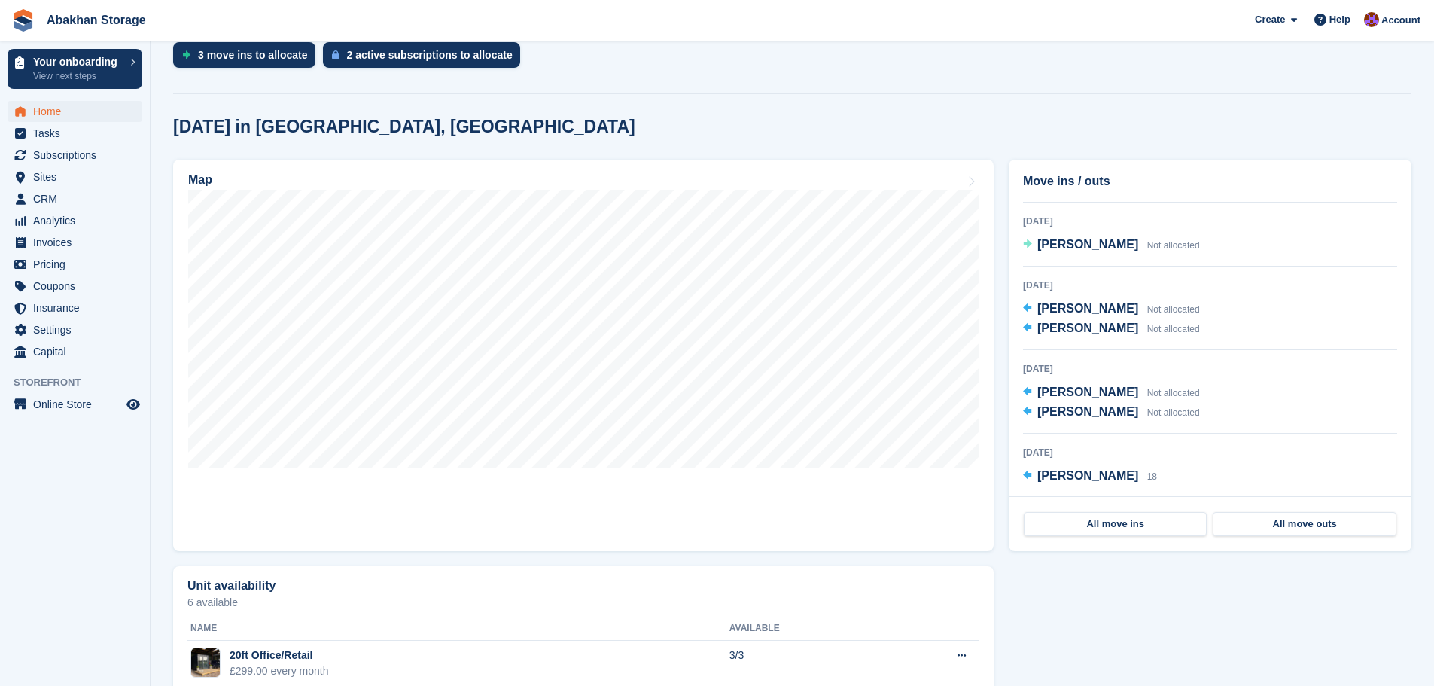
scroll to position [306, 0]
click at [81, 147] on span "Subscriptions" at bounding box center [78, 155] width 90 height 21
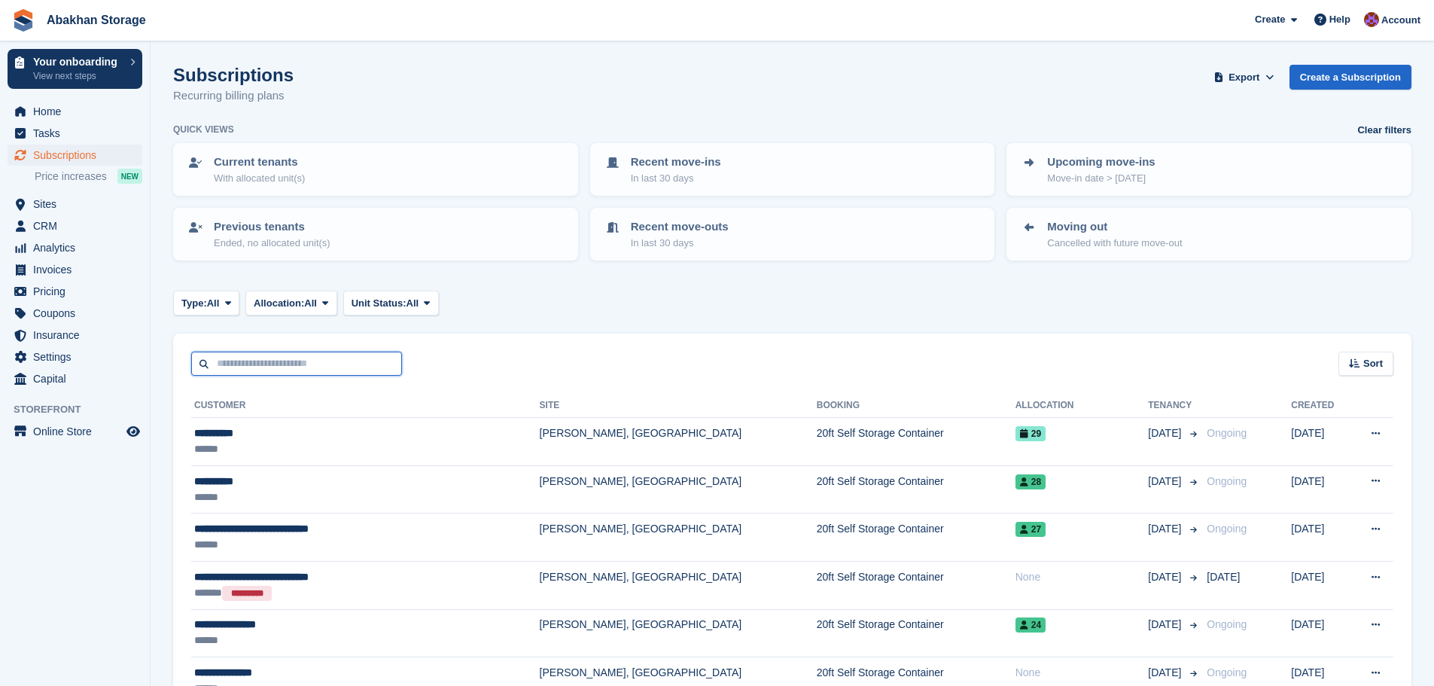
click at [284, 365] on input "text" at bounding box center [296, 364] width 211 height 25
type input "*****"
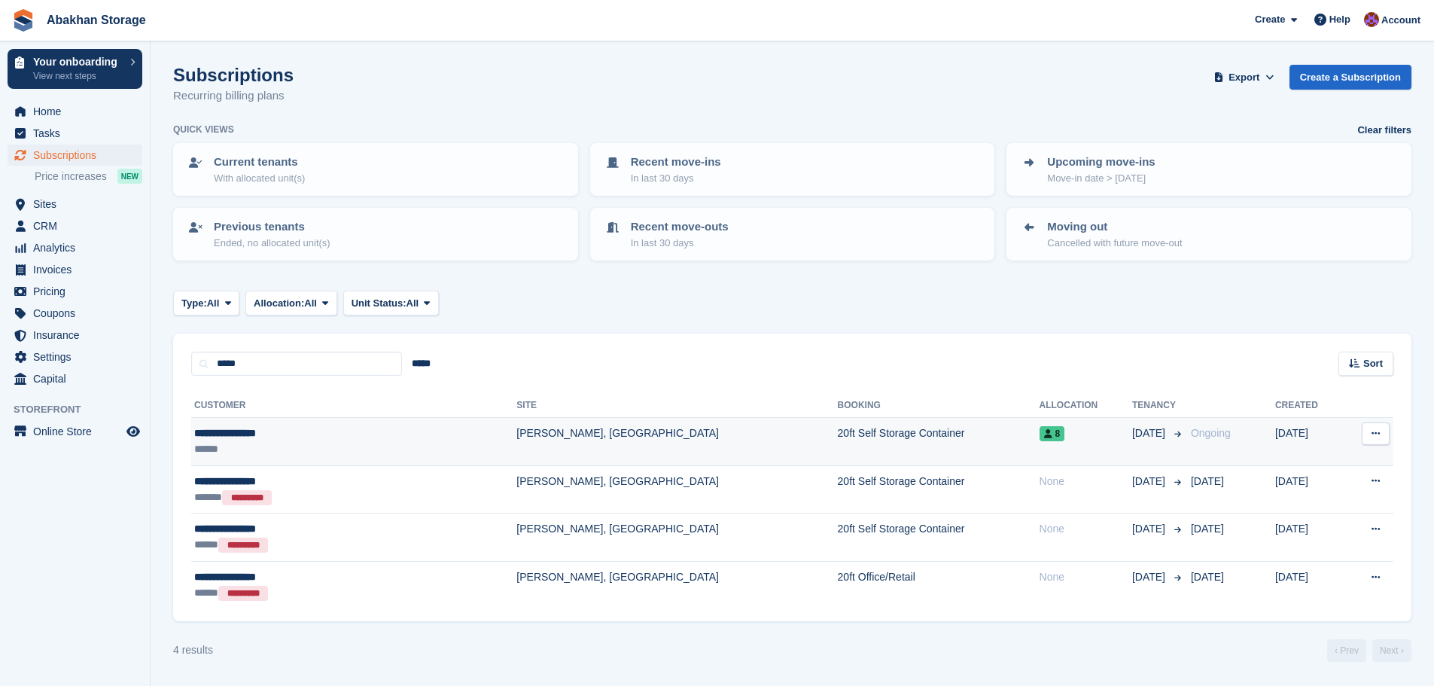
click at [838, 446] on td "20ft Self Storage Container" at bounding box center [939, 442] width 202 height 48
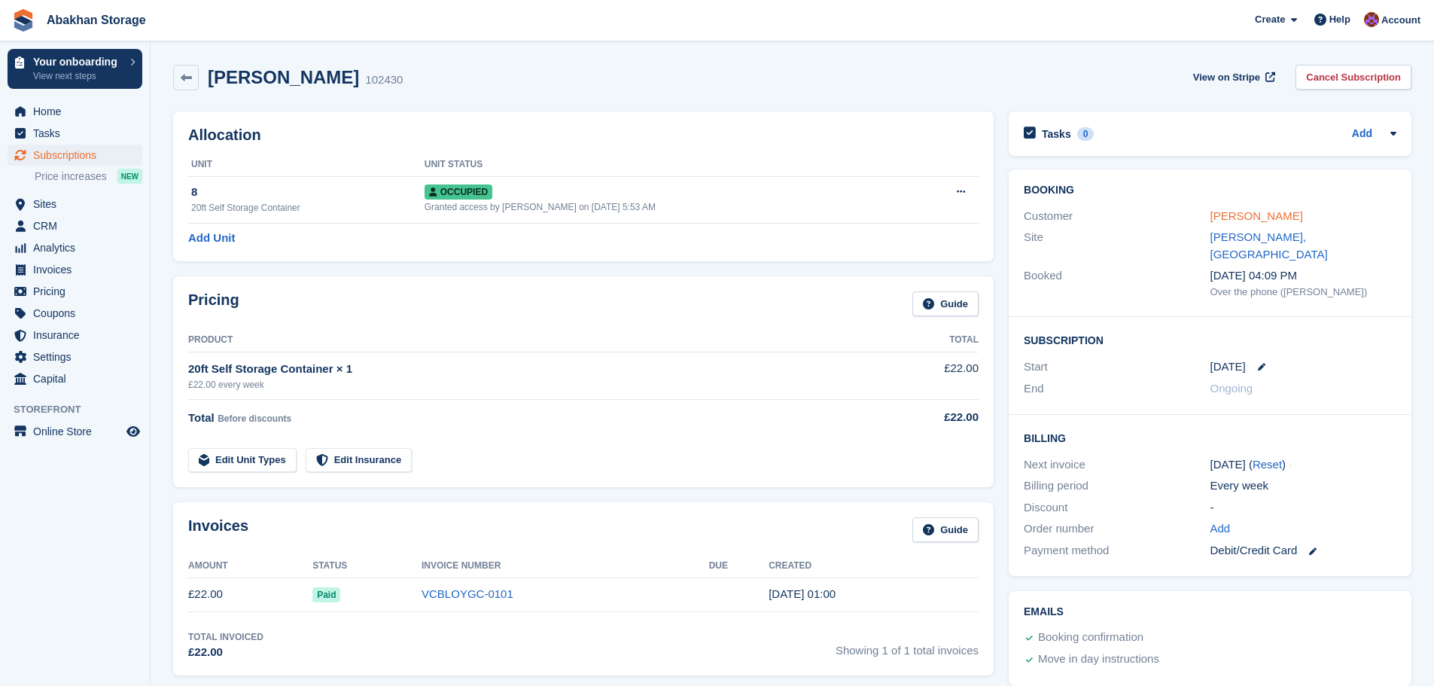
click at [1278, 215] on link "[PERSON_NAME]" at bounding box center [1256, 215] width 93 height 13
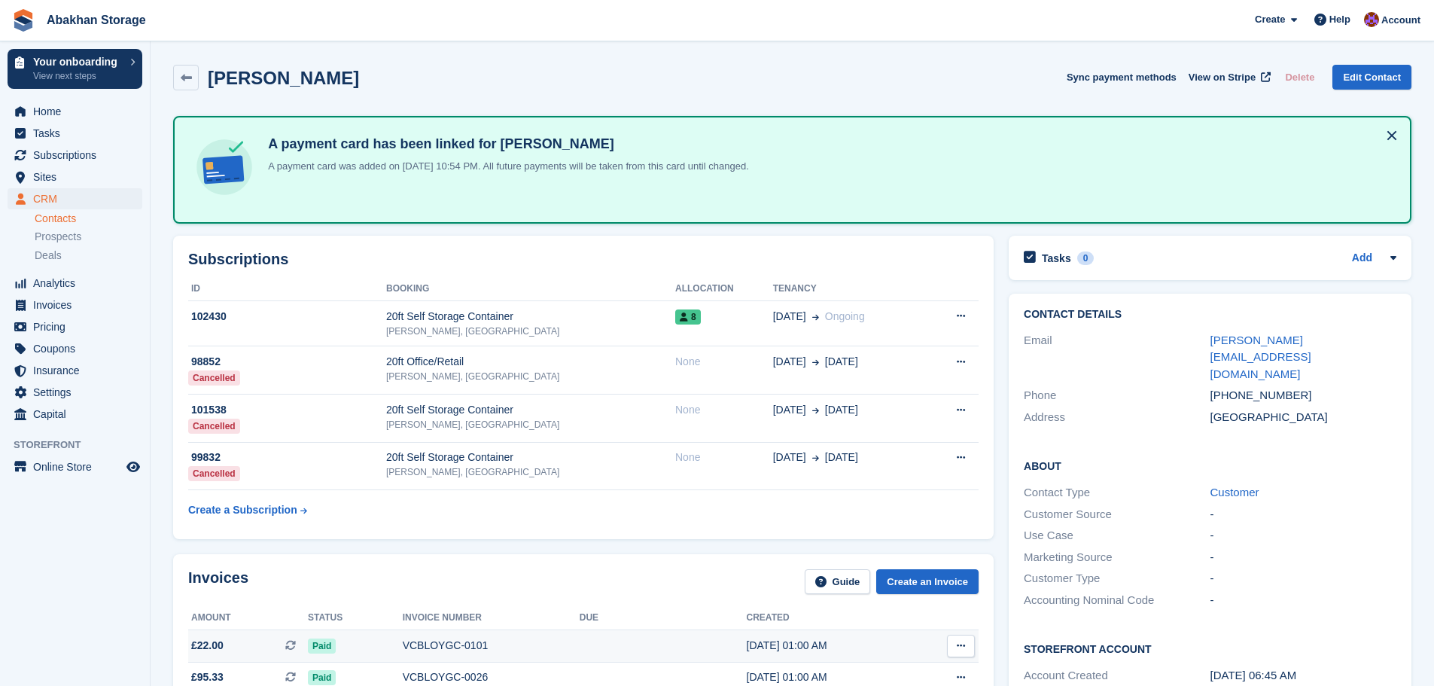
scroll to position [75, 0]
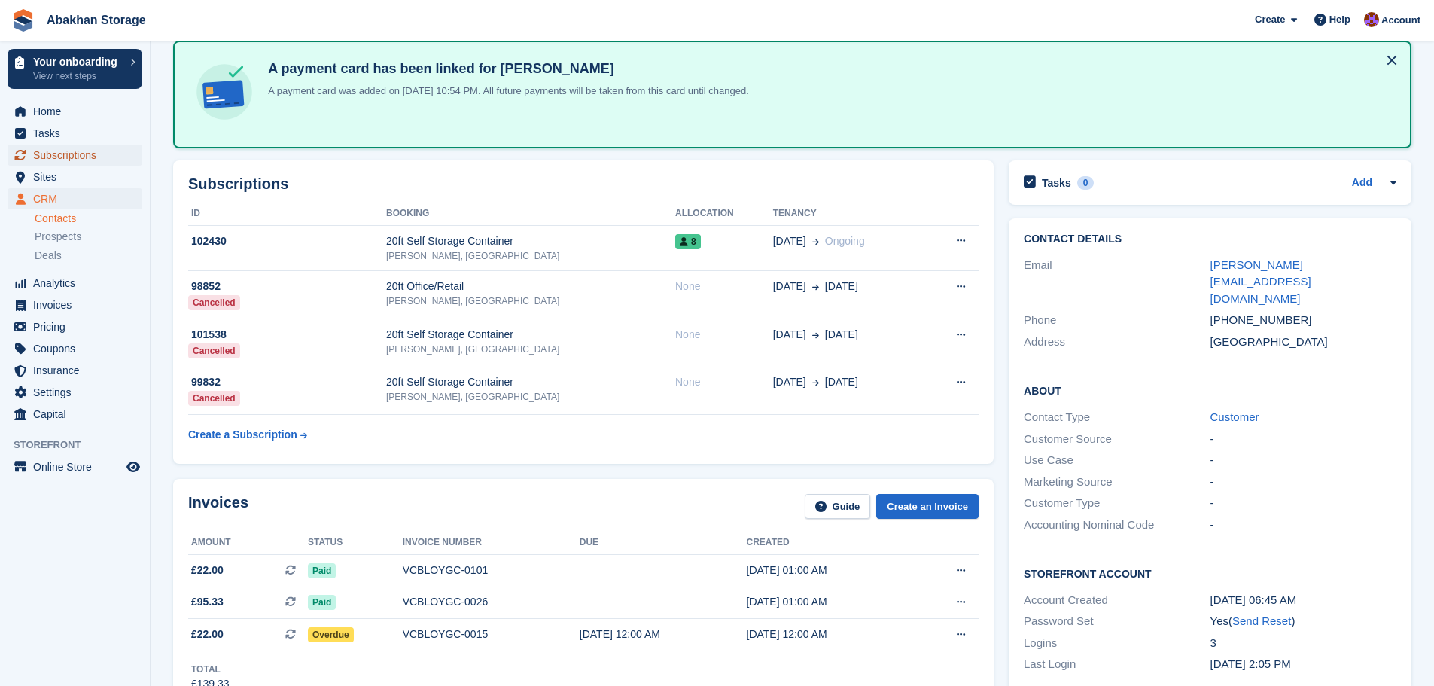
click at [51, 160] on span "Subscriptions" at bounding box center [78, 155] width 90 height 21
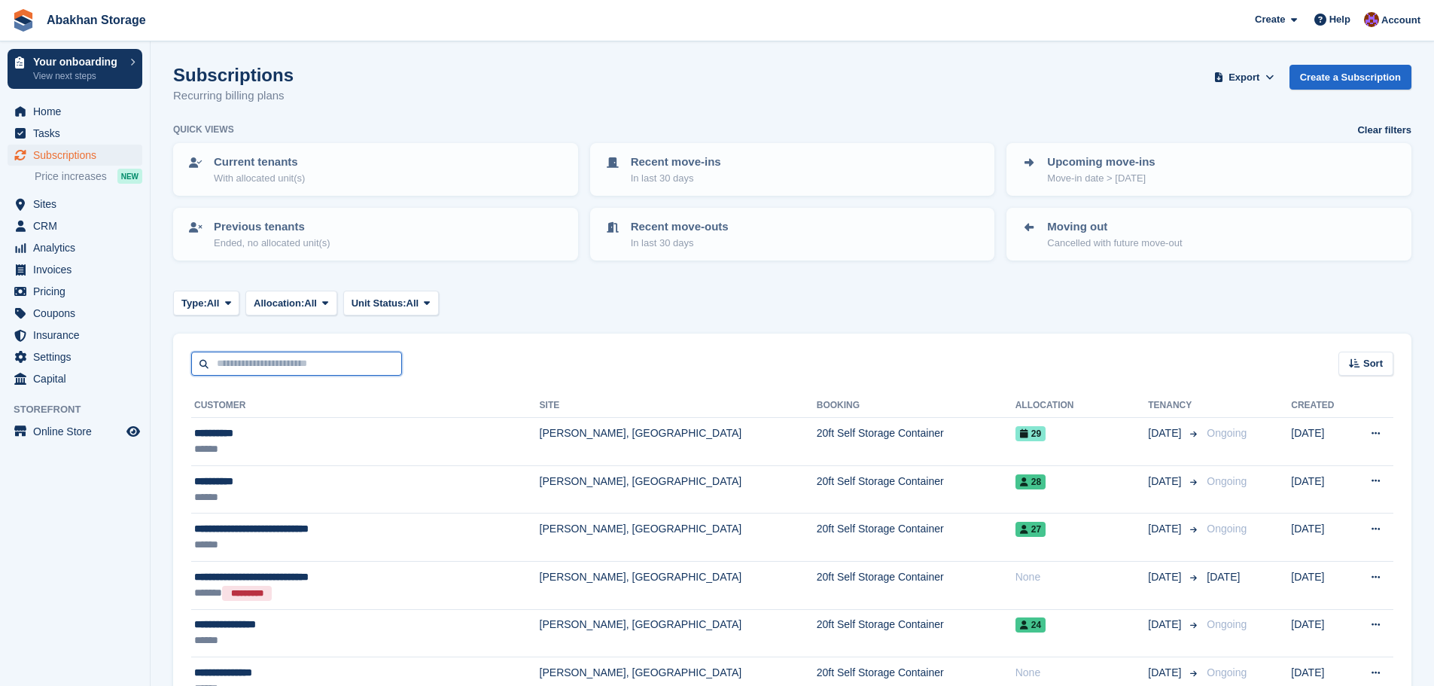
click at [352, 362] on input "text" at bounding box center [296, 364] width 211 height 25
type input "*****"
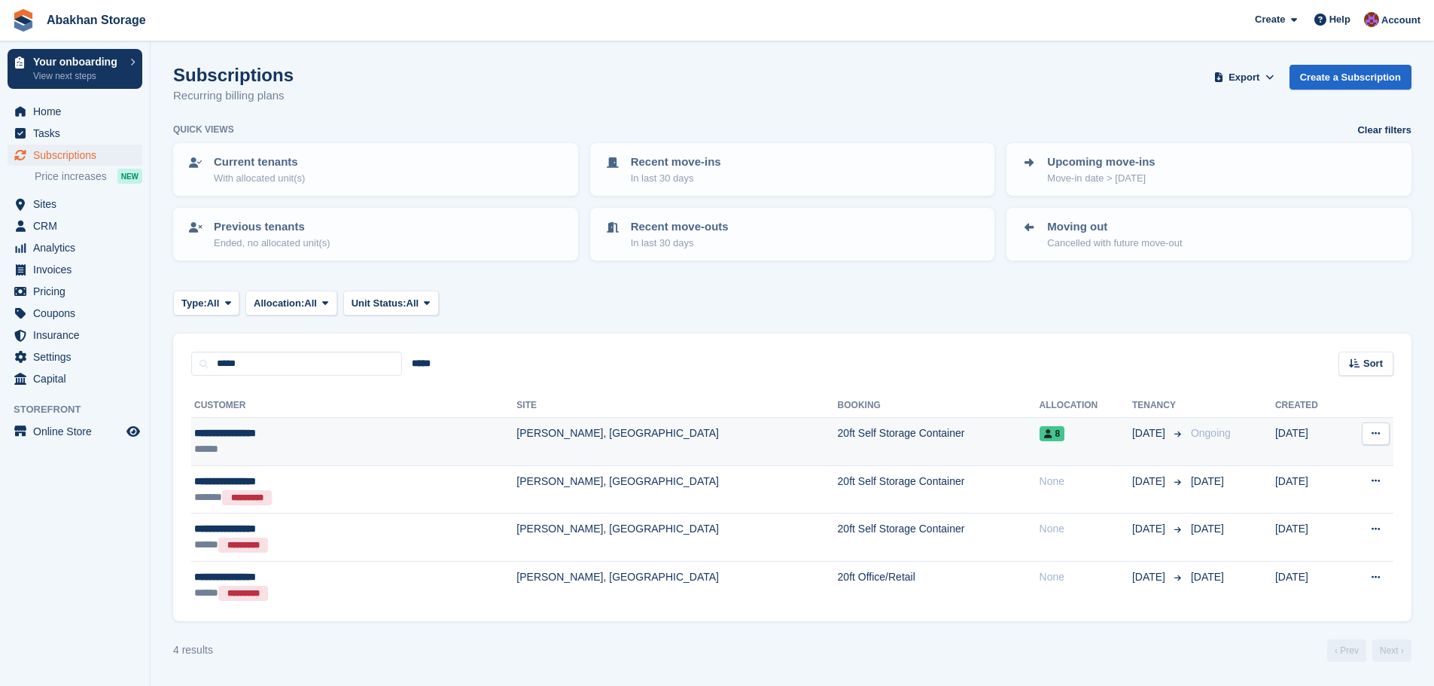
click at [922, 430] on td "20ft Self Storage Container" at bounding box center [939, 442] width 202 height 48
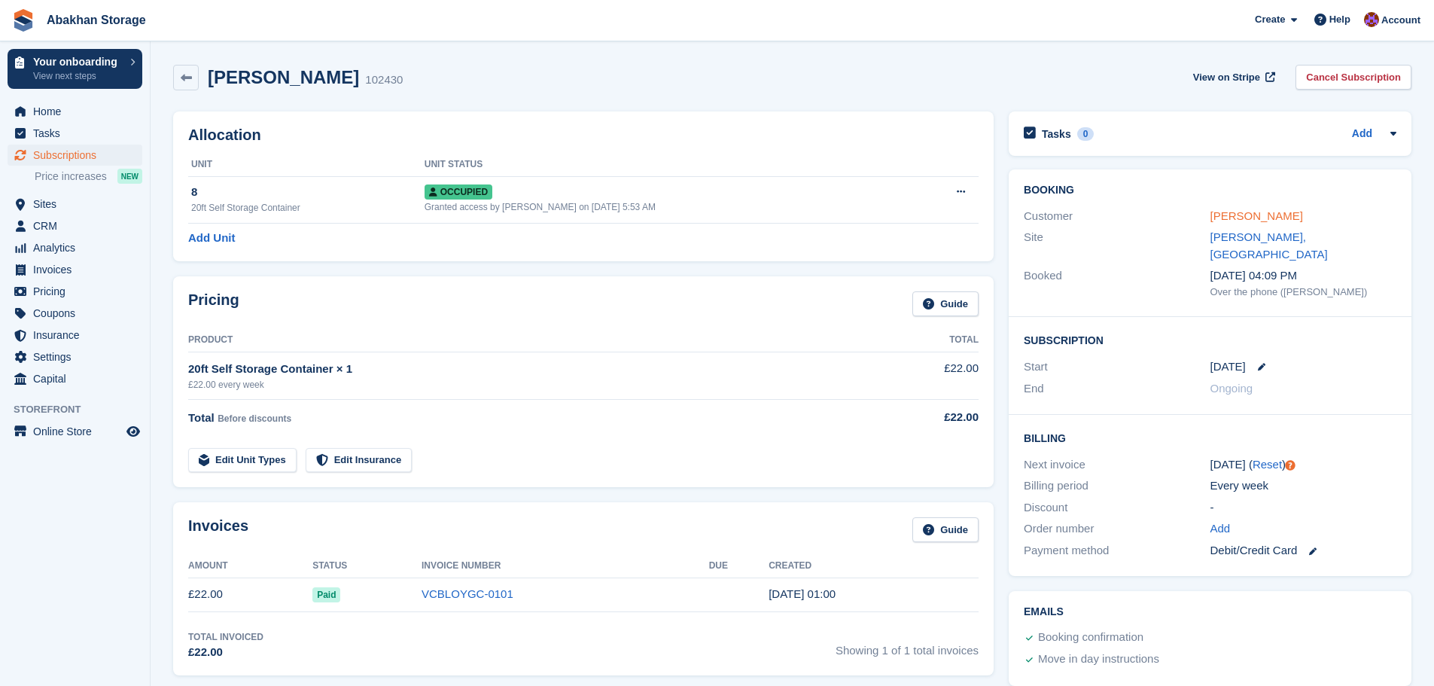
click at [1280, 216] on link "[PERSON_NAME]" at bounding box center [1256, 215] width 93 height 13
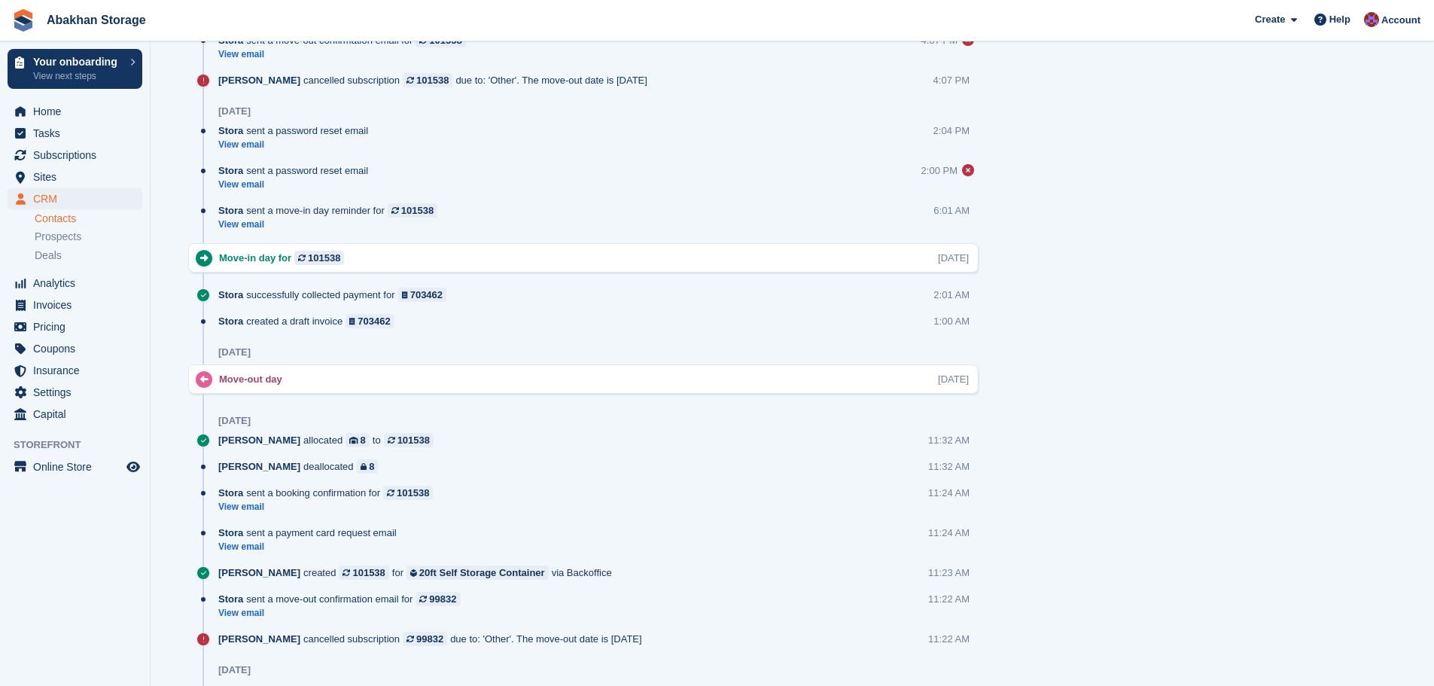
scroll to position [1882, 0]
